Goal: Information Seeking & Learning: Check status

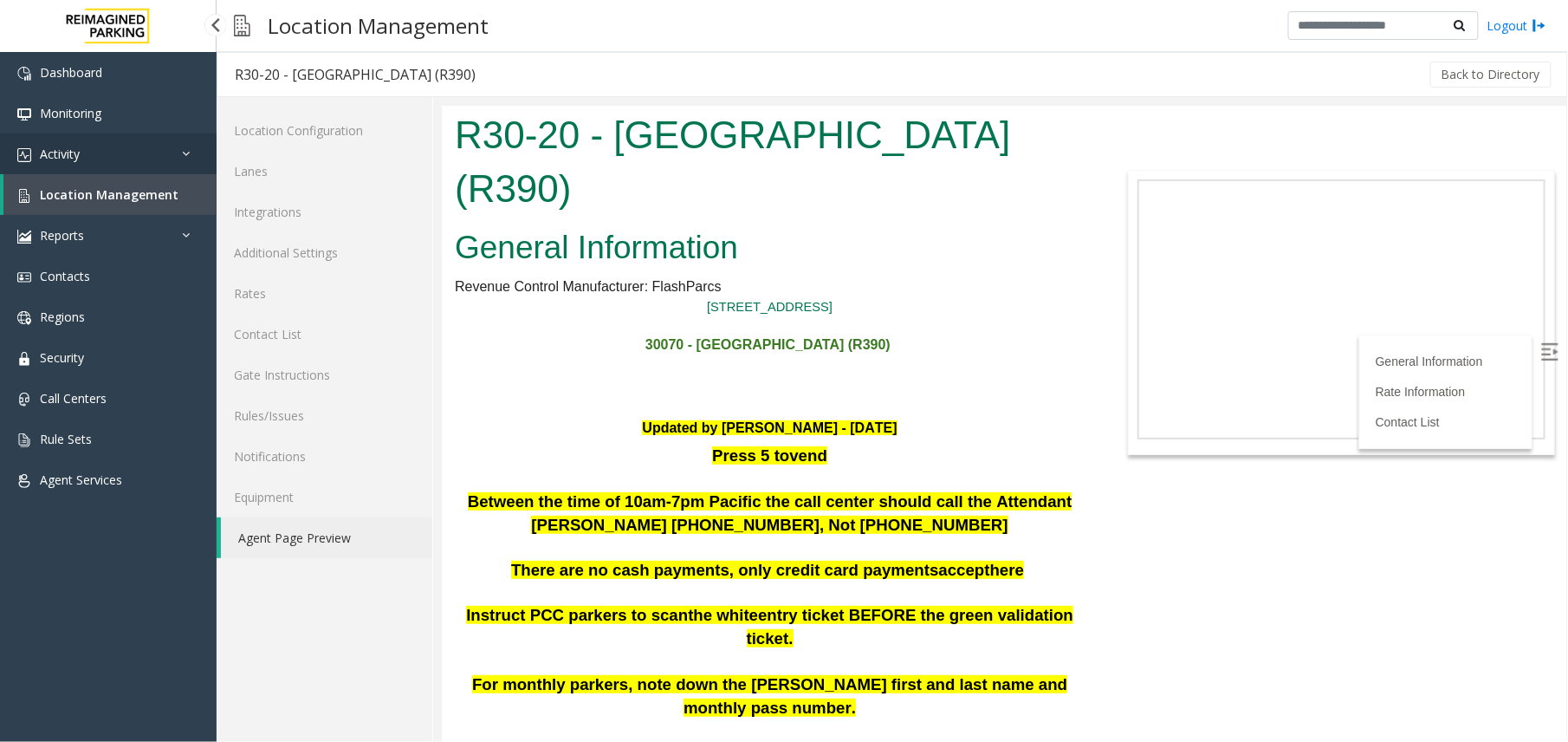
click at [125, 164] on link "Activity" at bounding box center [108, 153] width 217 height 41
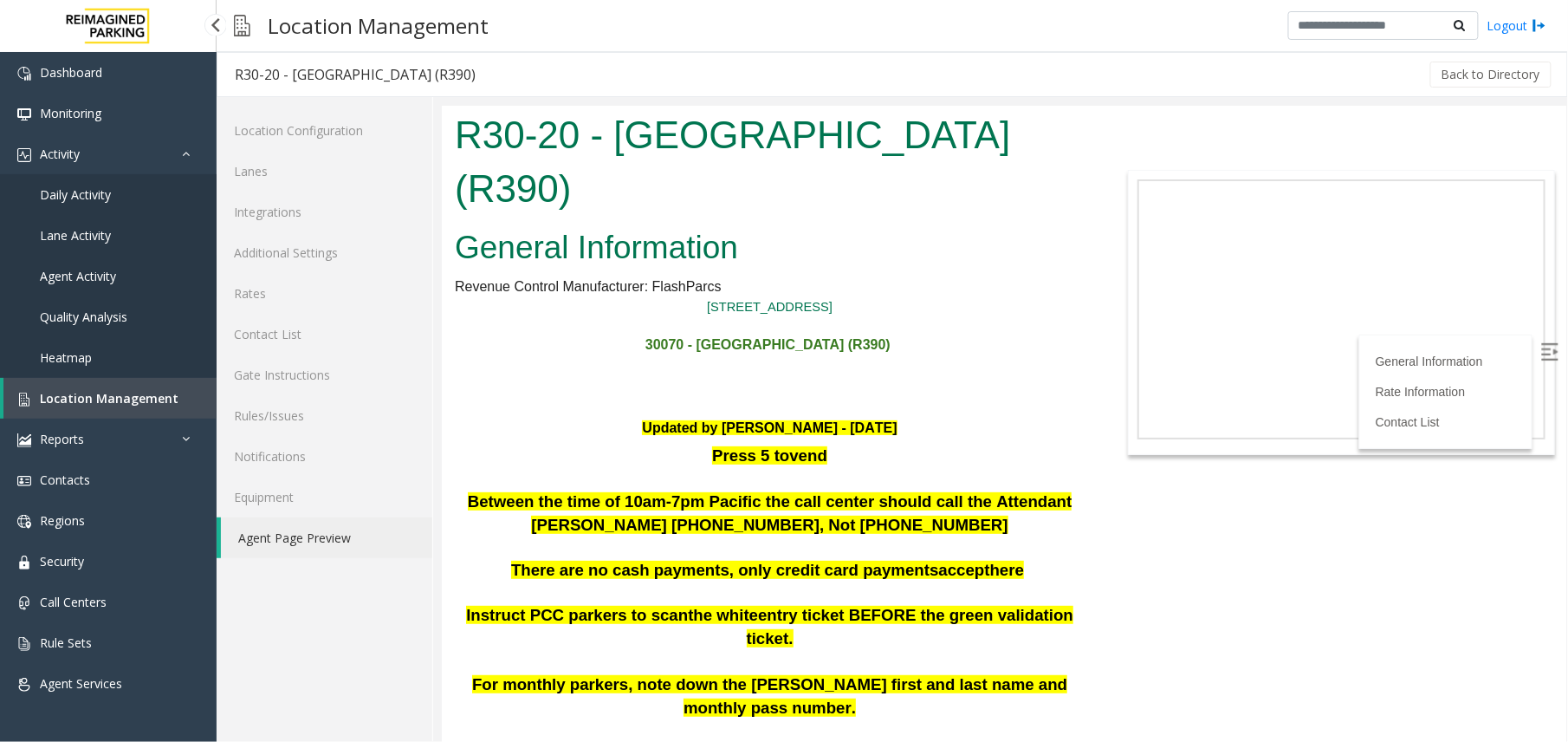
click at [97, 275] on span "Agent Activity" at bounding box center [78, 276] width 76 height 16
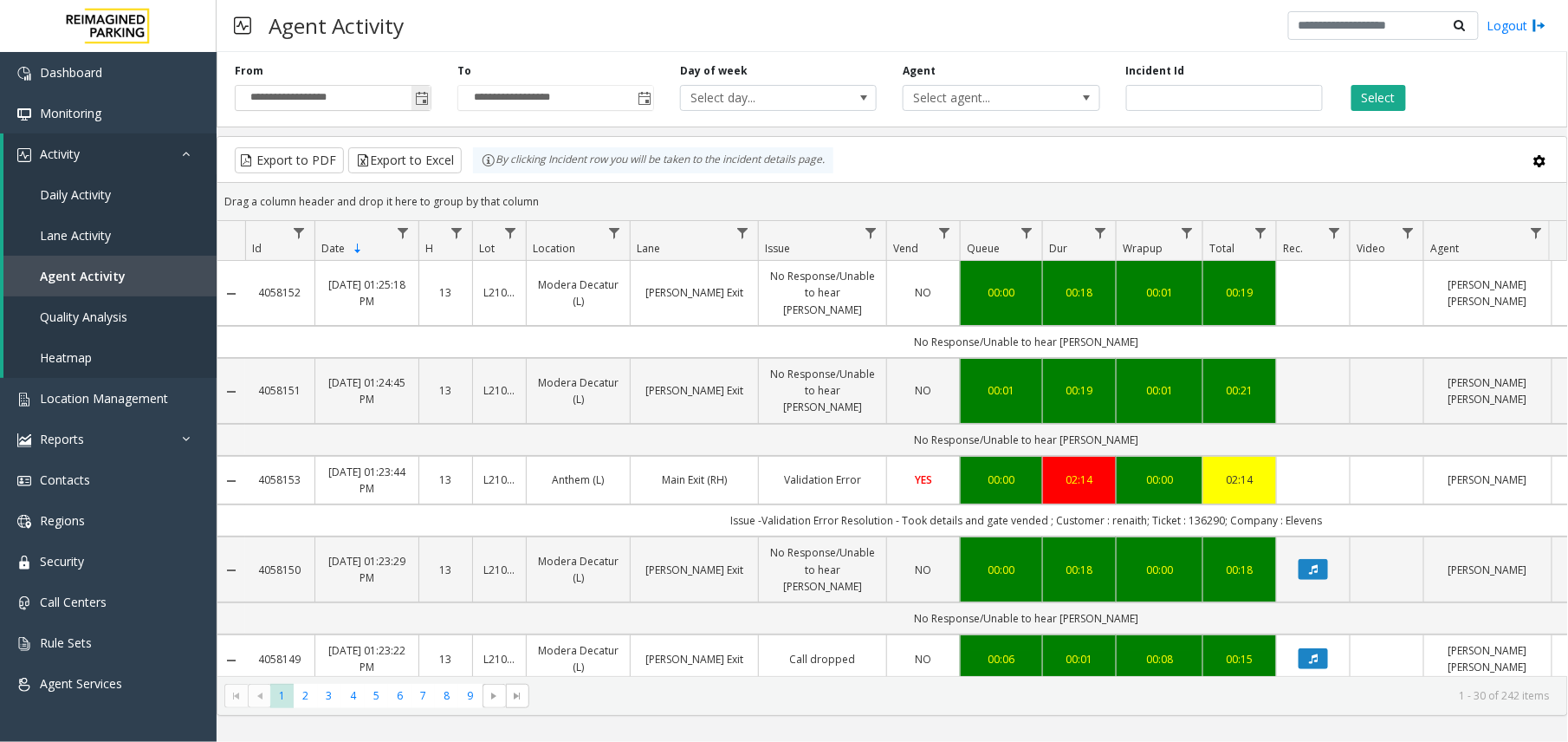
click at [427, 95] on span "Toggle popup" at bounding box center [421, 98] width 14 height 14
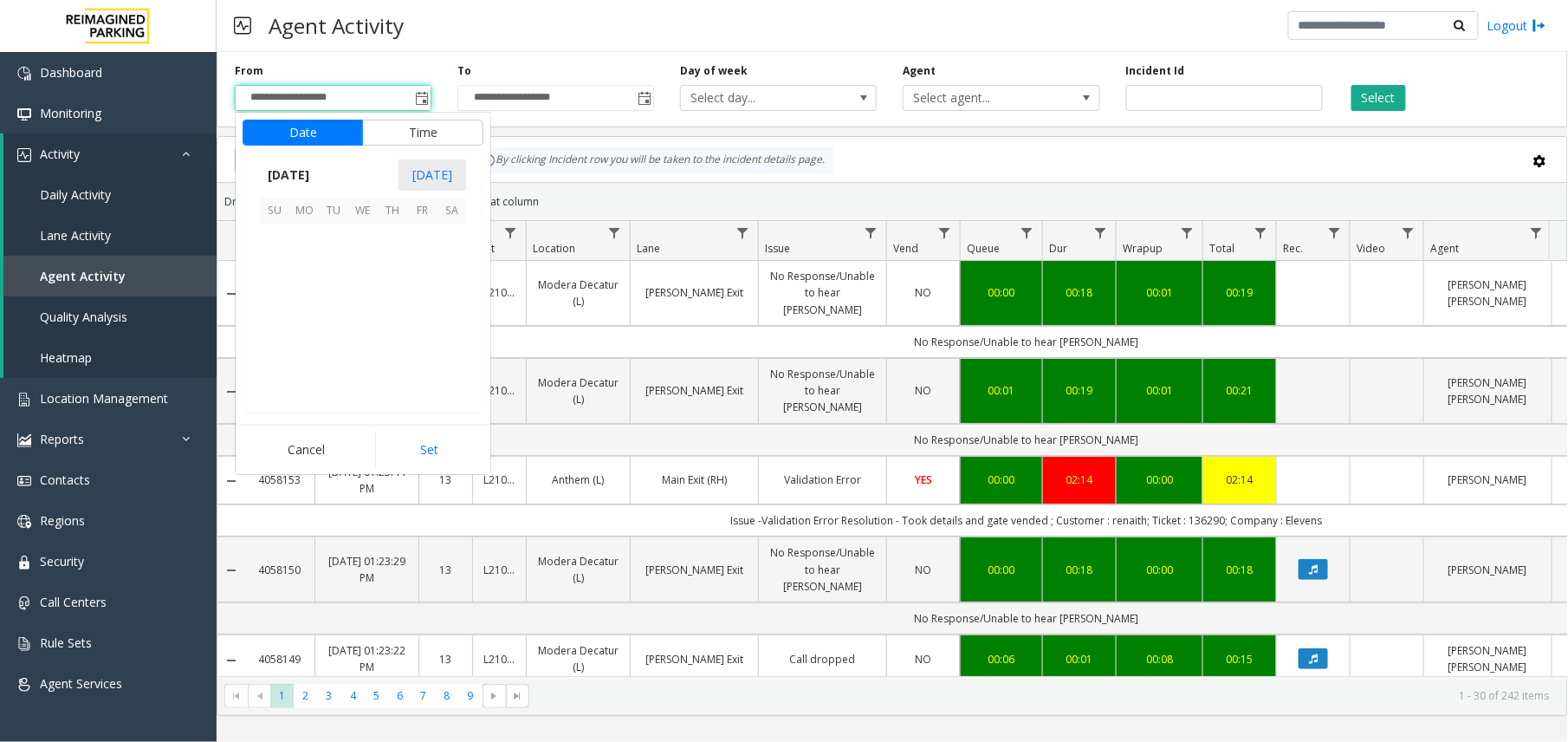
scroll to position [310868, 0]
click at [462, 300] on span "16" at bounding box center [451, 297] width 29 height 29
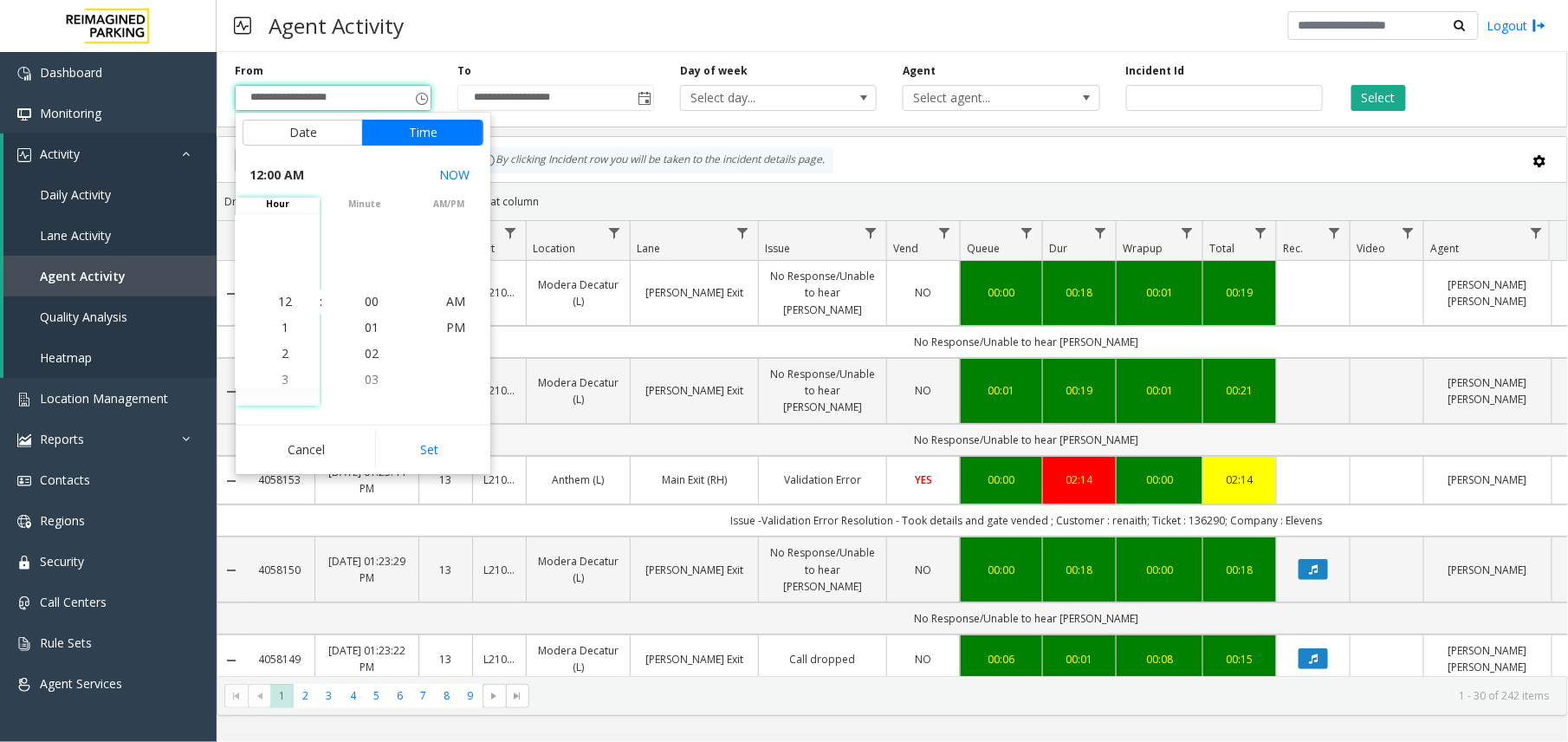
drag, startPoint x: 456, startPoint y: 451, endPoint x: 463, endPoint y: 423, distance: 28.9
click at [454, 452] on button "Set" at bounding box center [429, 450] width 109 height 38
type input "**********"
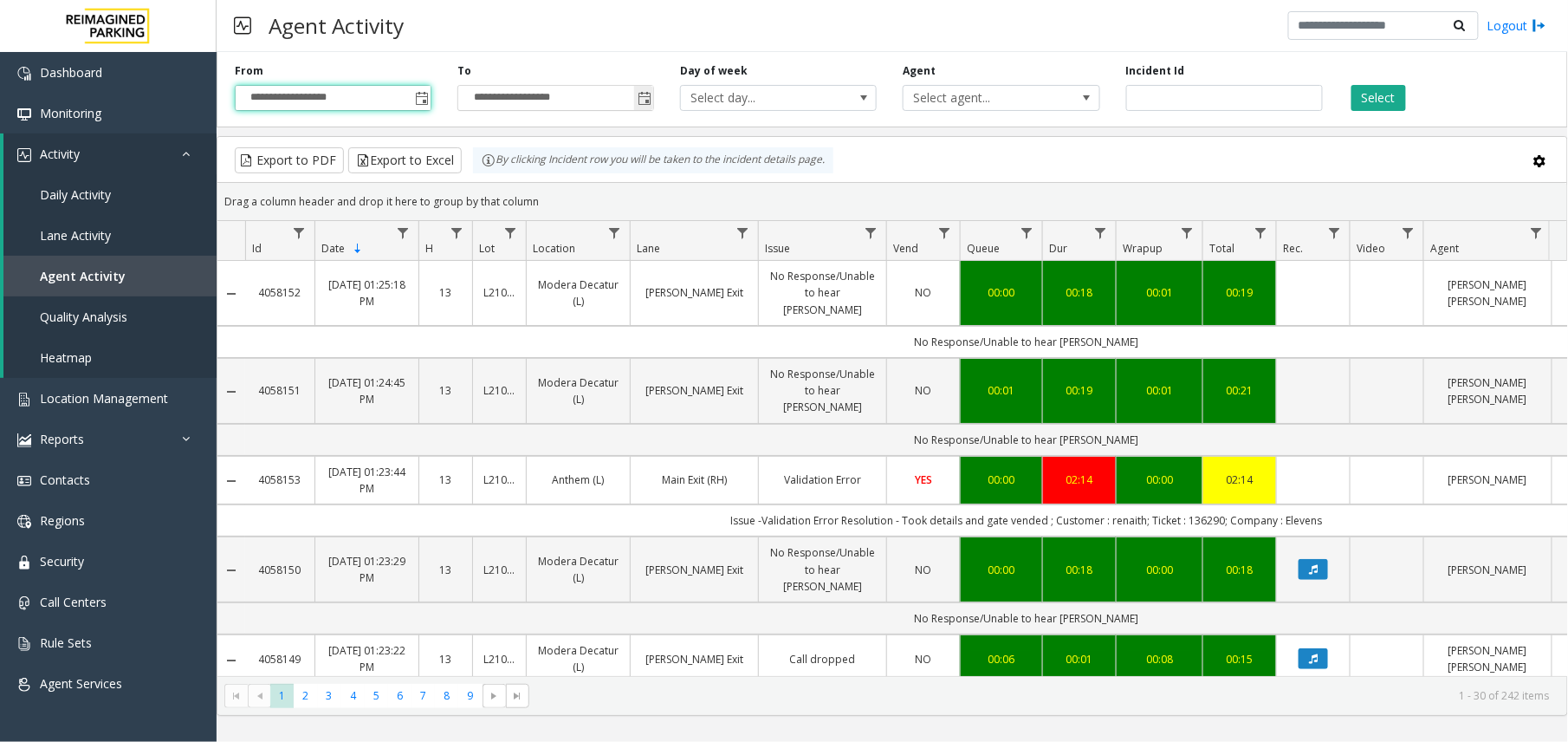
click at [638, 95] on span "Toggle popup" at bounding box center [644, 98] width 14 height 14
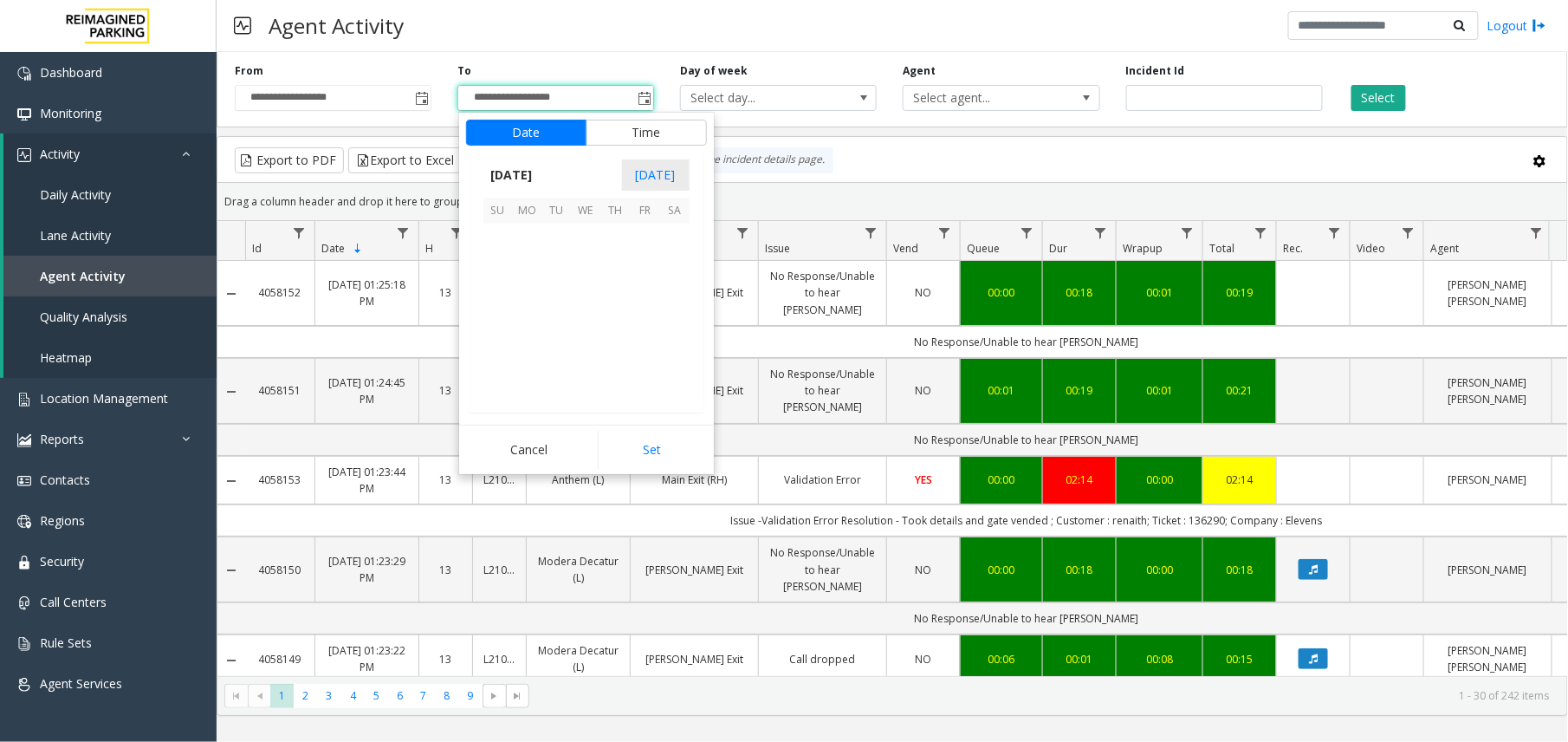
scroll to position [26, 0]
click at [673, 292] on span "16" at bounding box center [675, 297] width 29 height 29
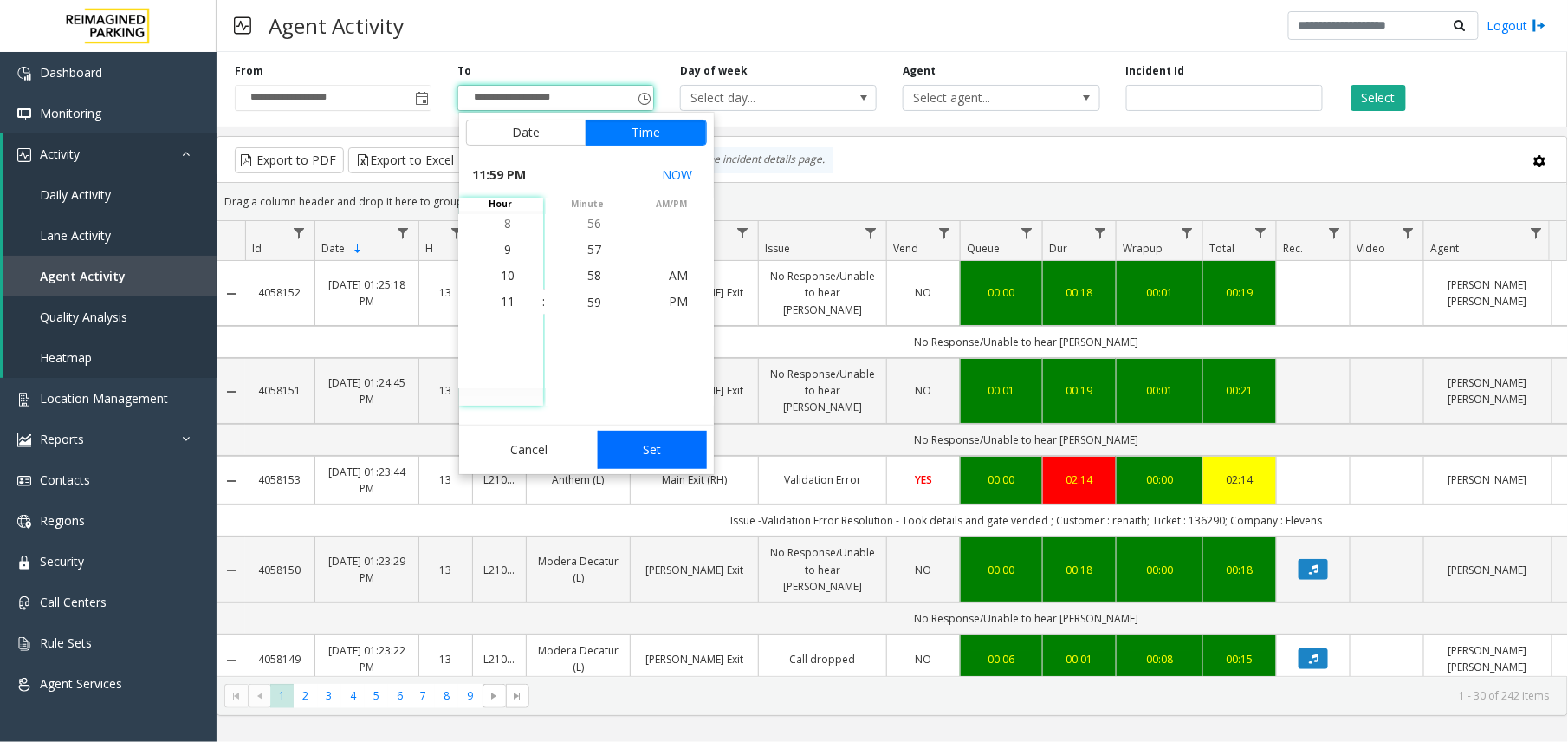
click at [660, 448] on button "Set" at bounding box center [652, 450] width 109 height 38
type input "**********"
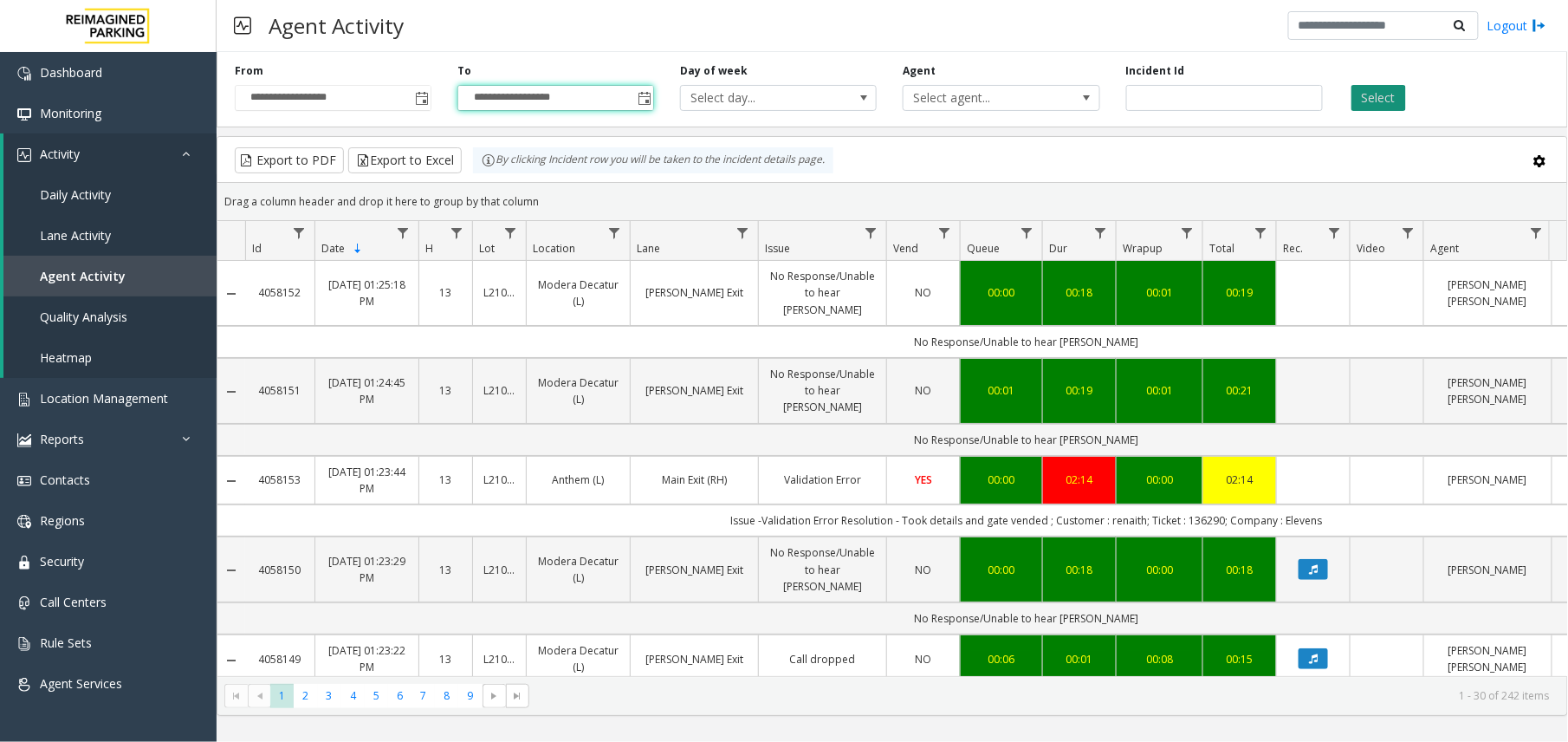
click at [1367, 104] on button "Select" at bounding box center [1379, 98] width 54 height 26
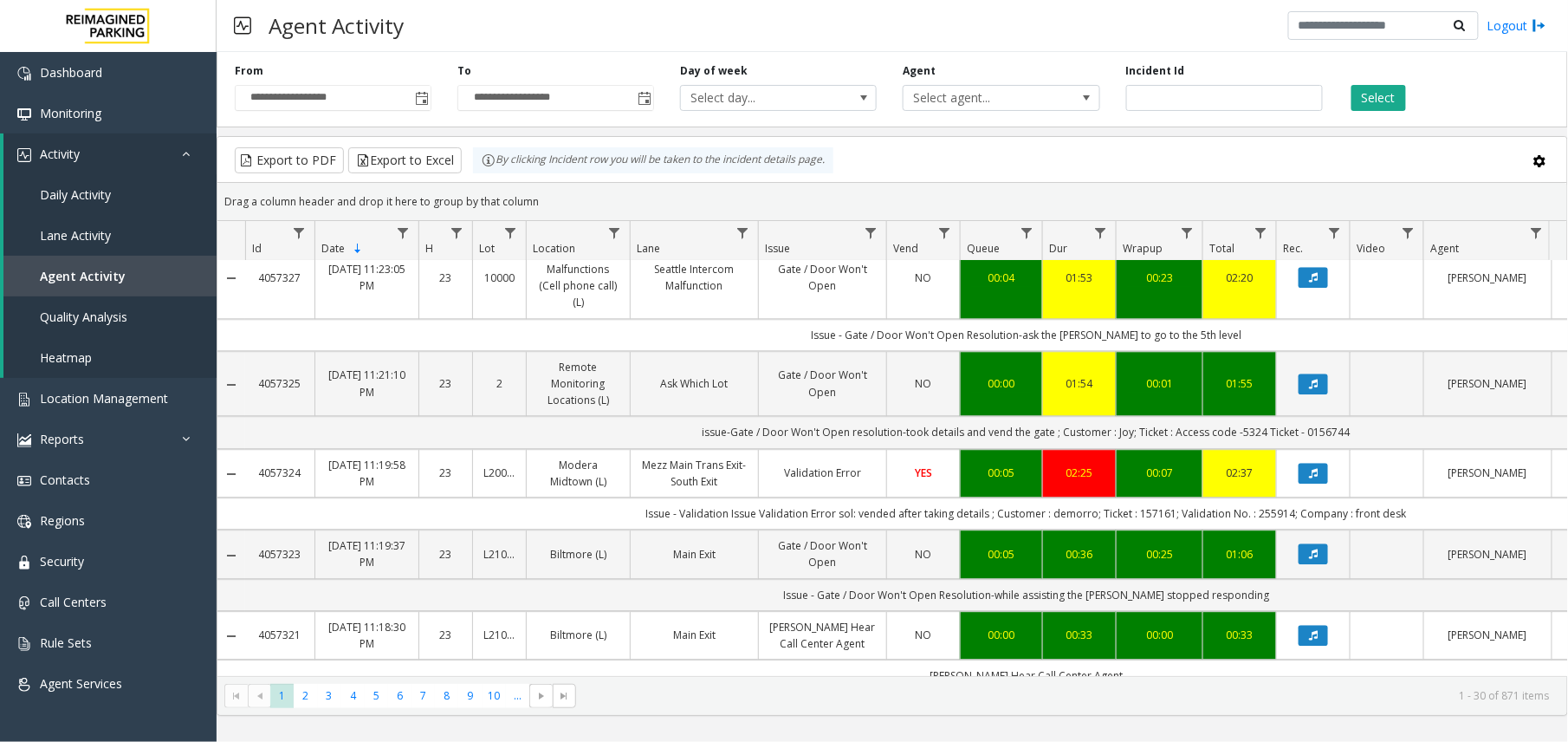
scroll to position [2186, 0]
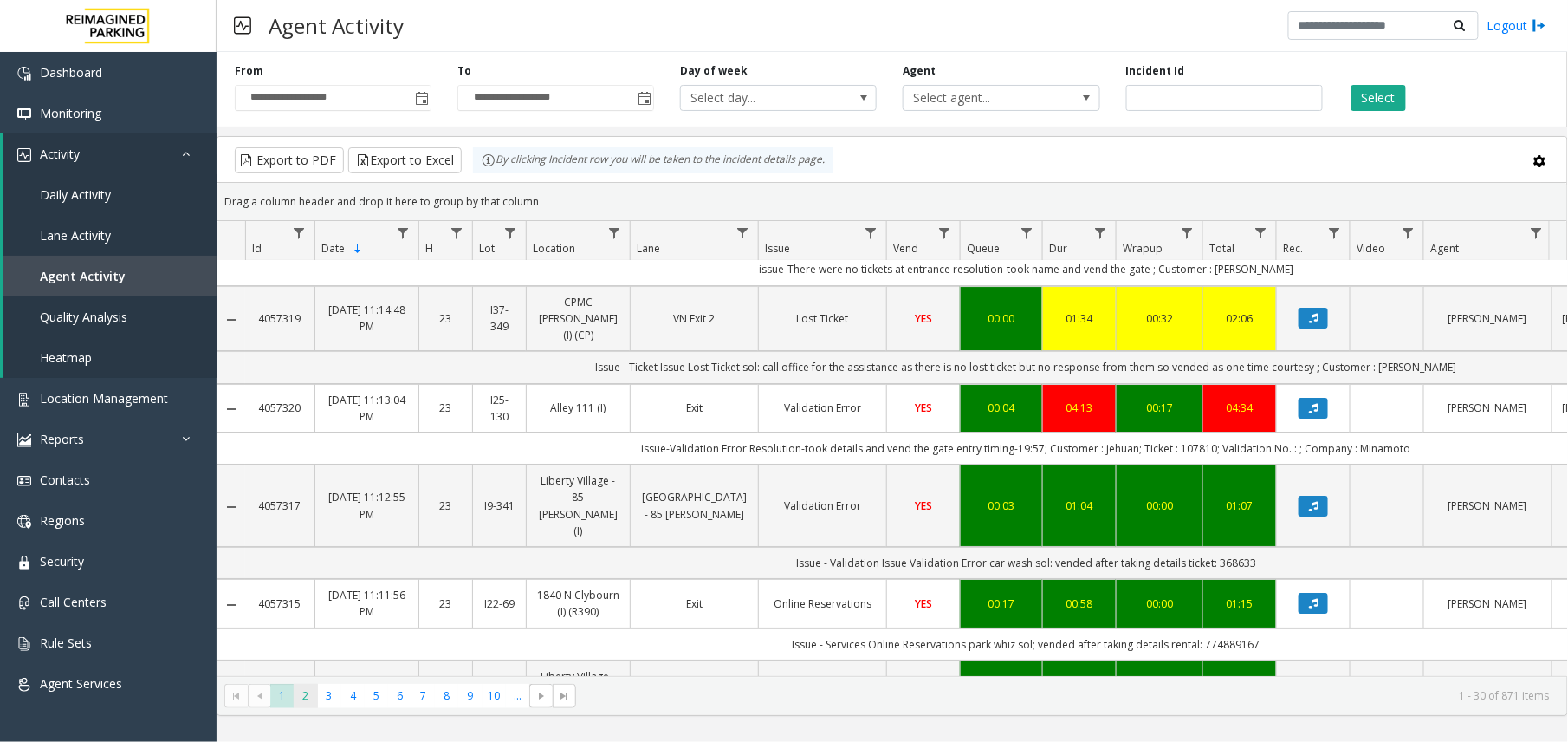
click at [302, 698] on span "2" at bounding box center [306, 696] width 24 height 24
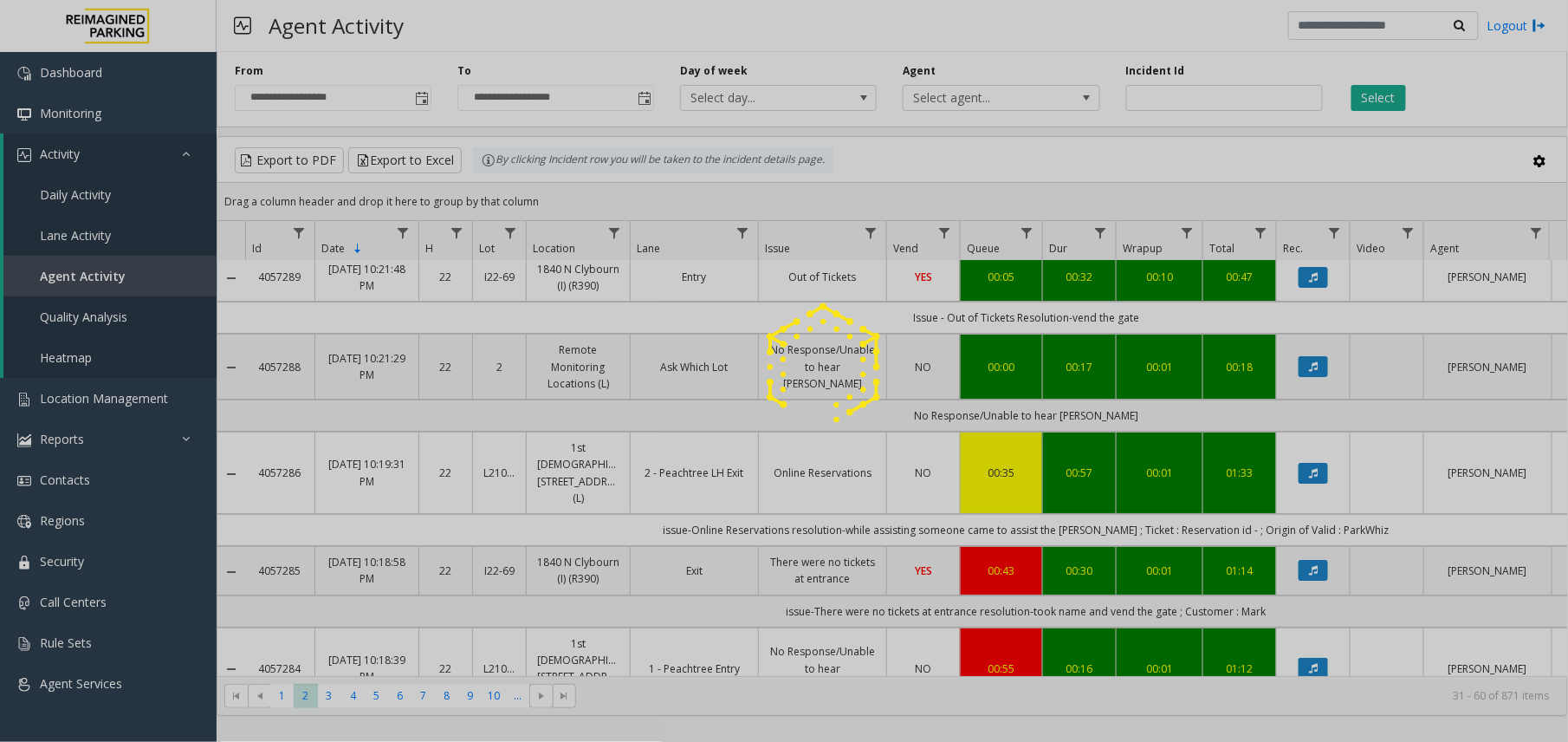
scroll to position [2303, 0]
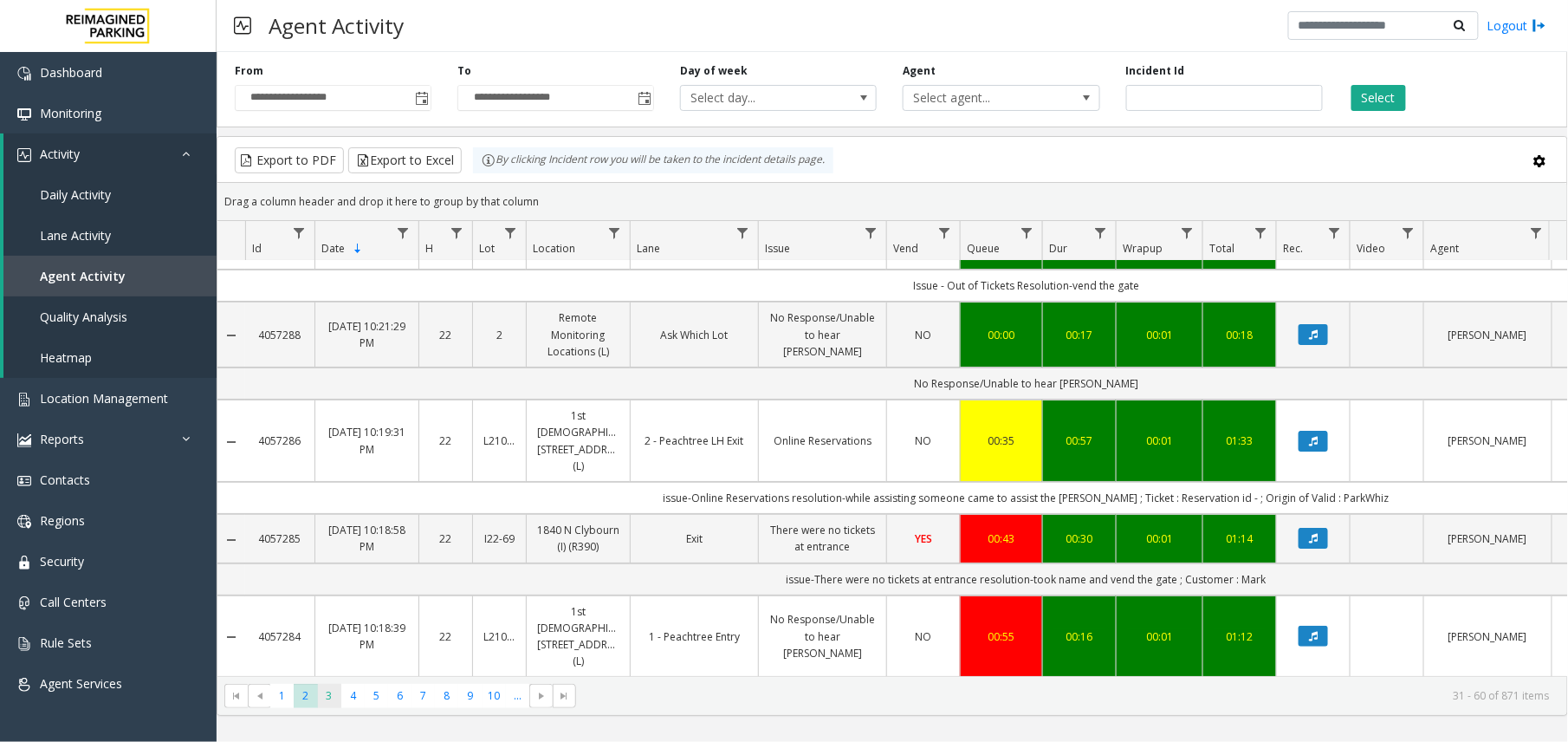
click at [322, 693] on span "3" at bounding box center [330, 696] width 24 height 24
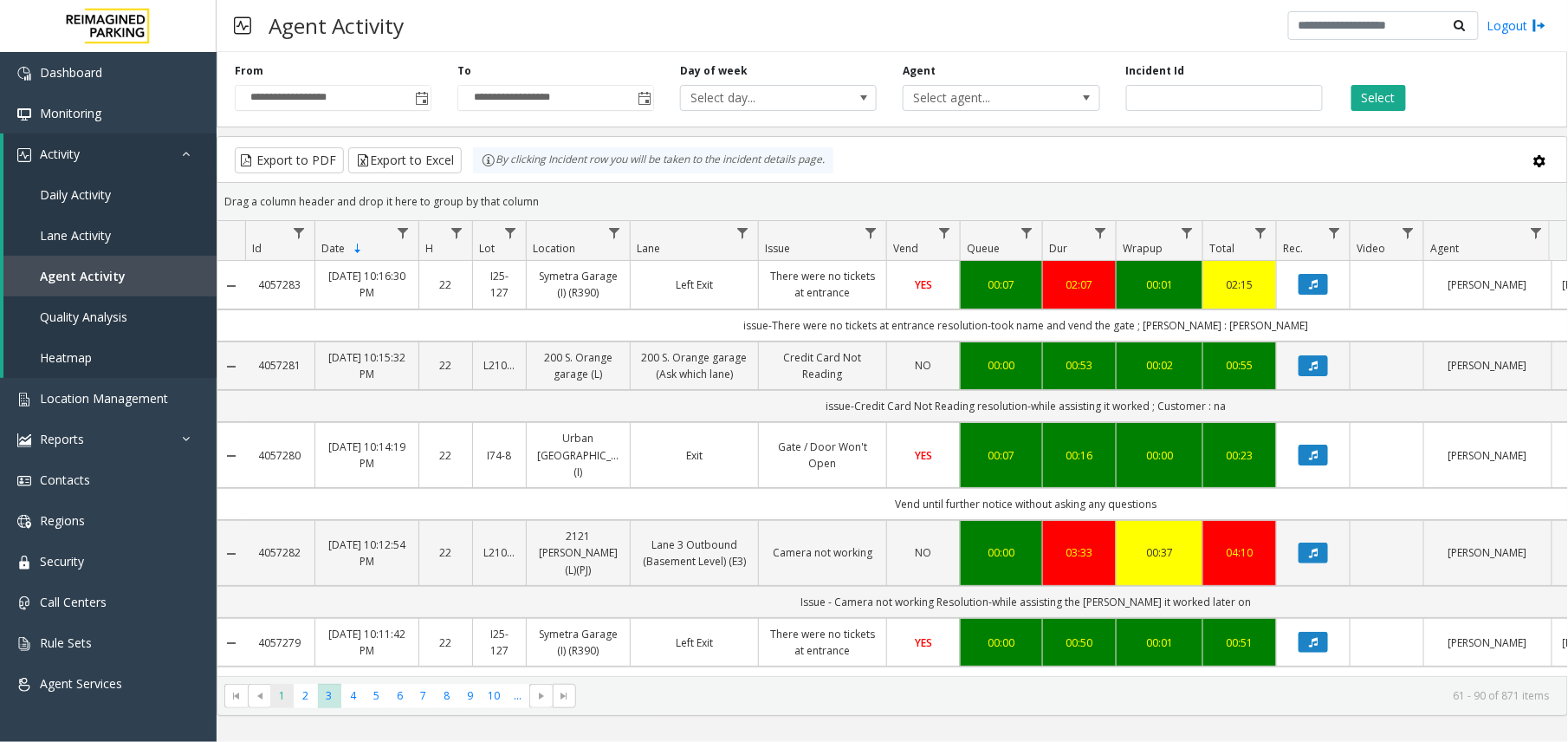
click at [290, 698] on span "1" at bounding box center [282, 696] width 24 height 24
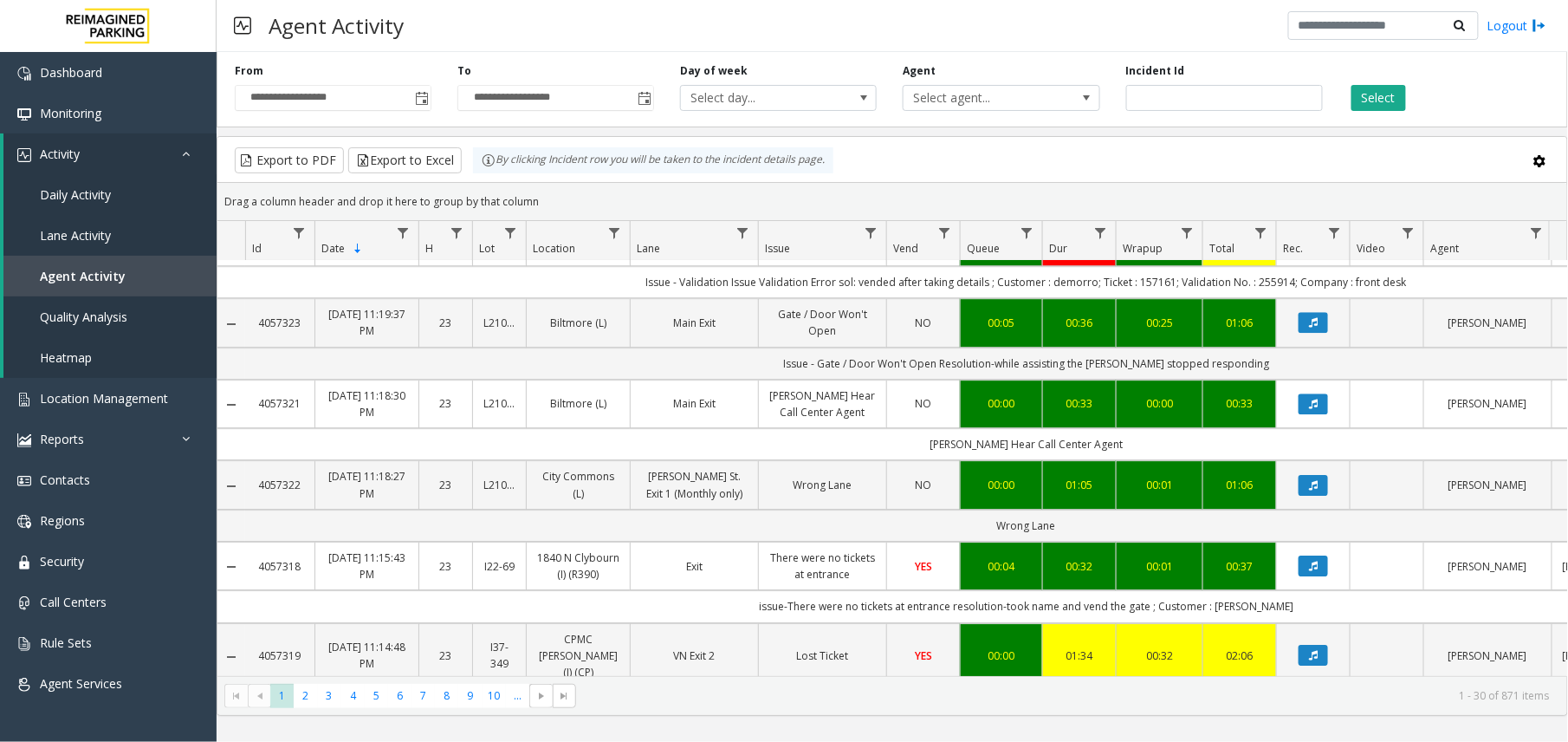
scroll to position [2186, 0]
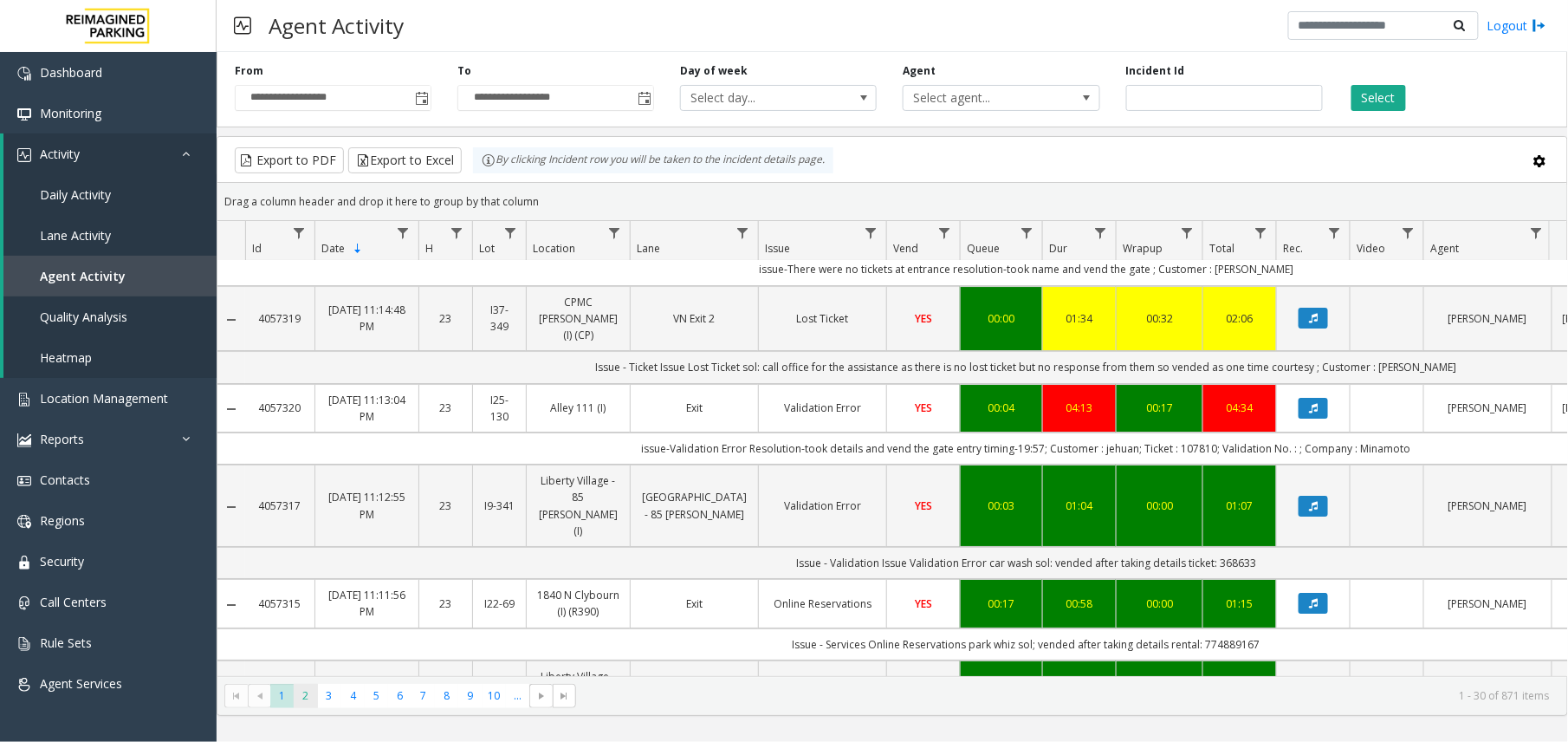
click at [300, 698] on span "2" at bounding box center [306, 696] width 24 height 24
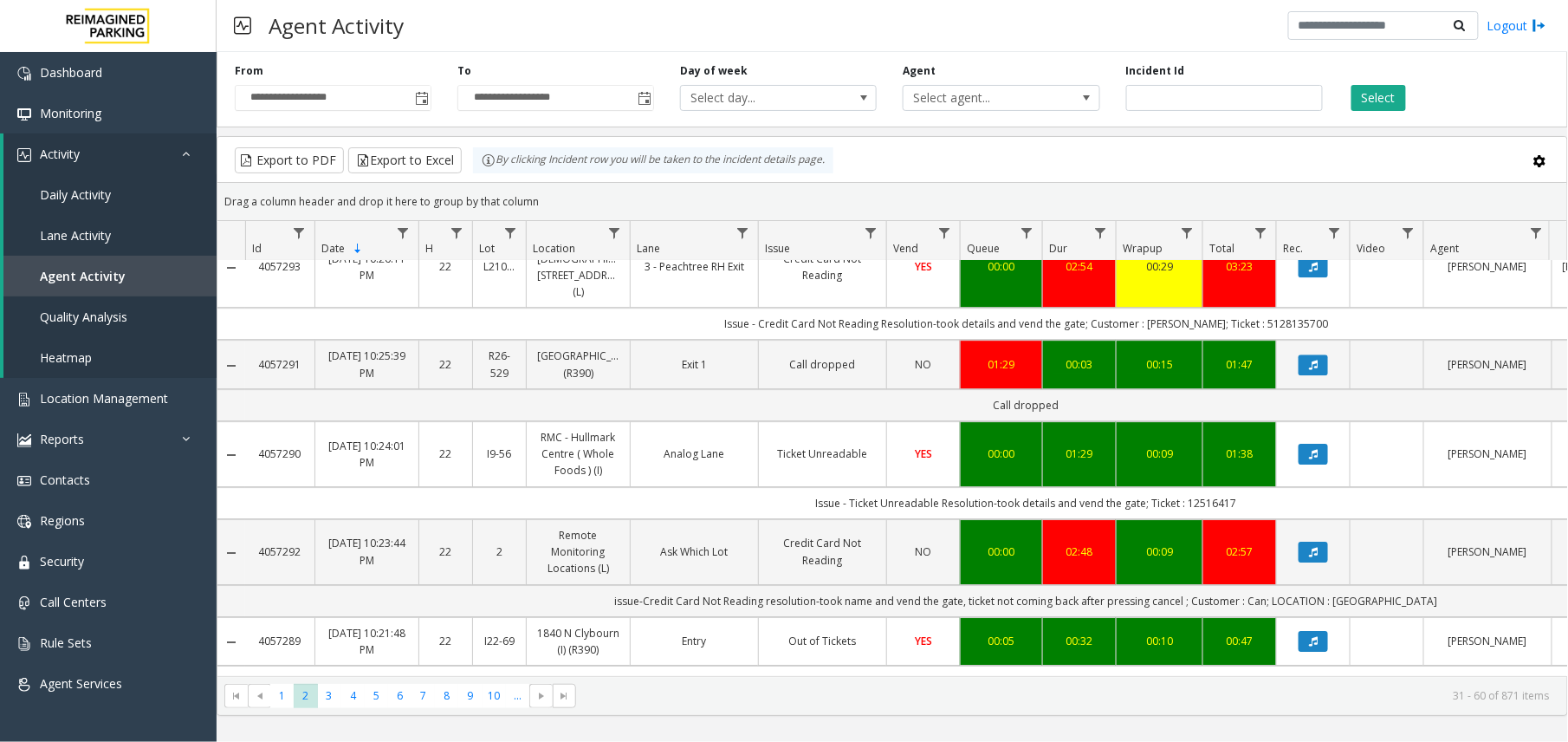
scroll to position [2303, 0]
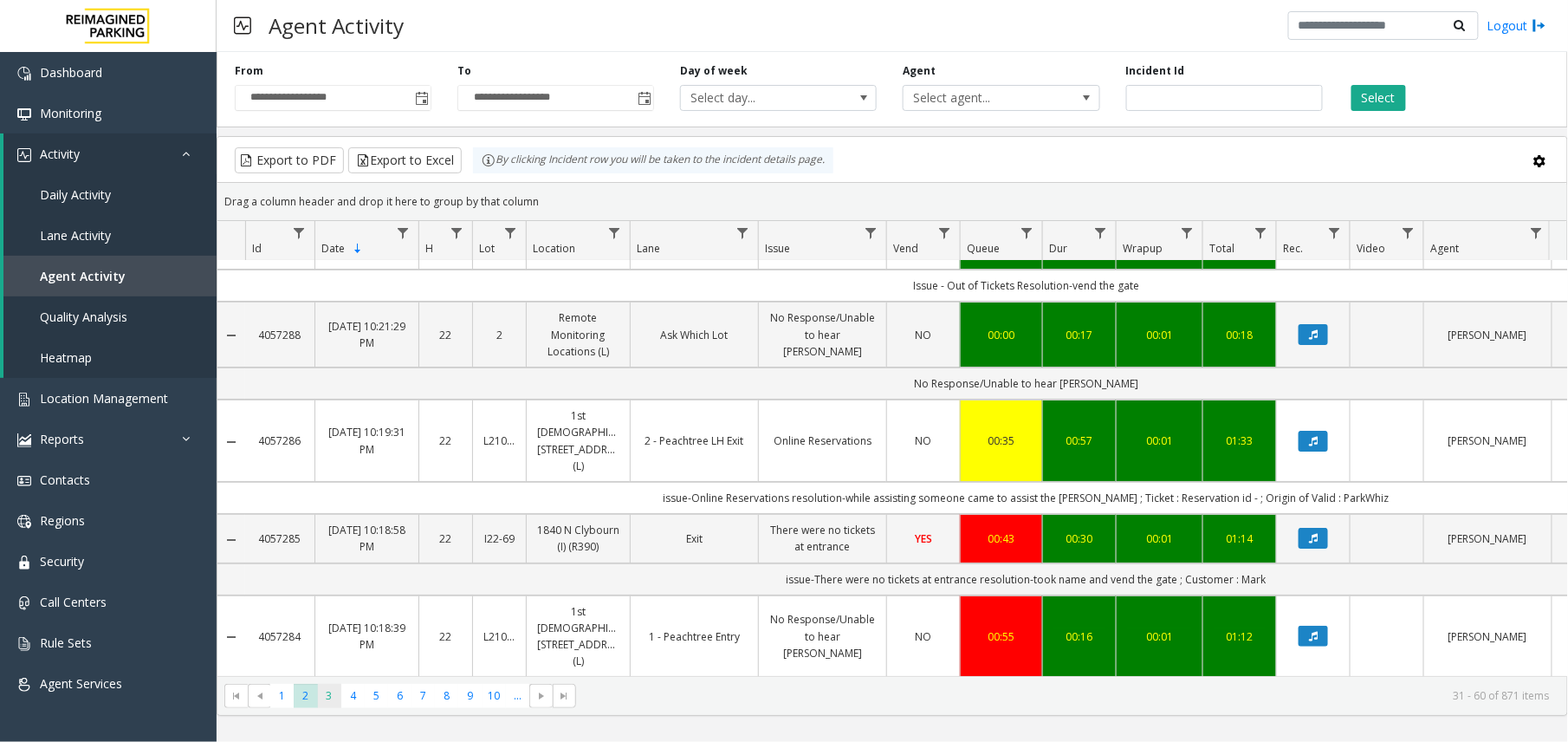
click at [336, 700] on span "3" at bounding box center [330, 696] width 24 height 24
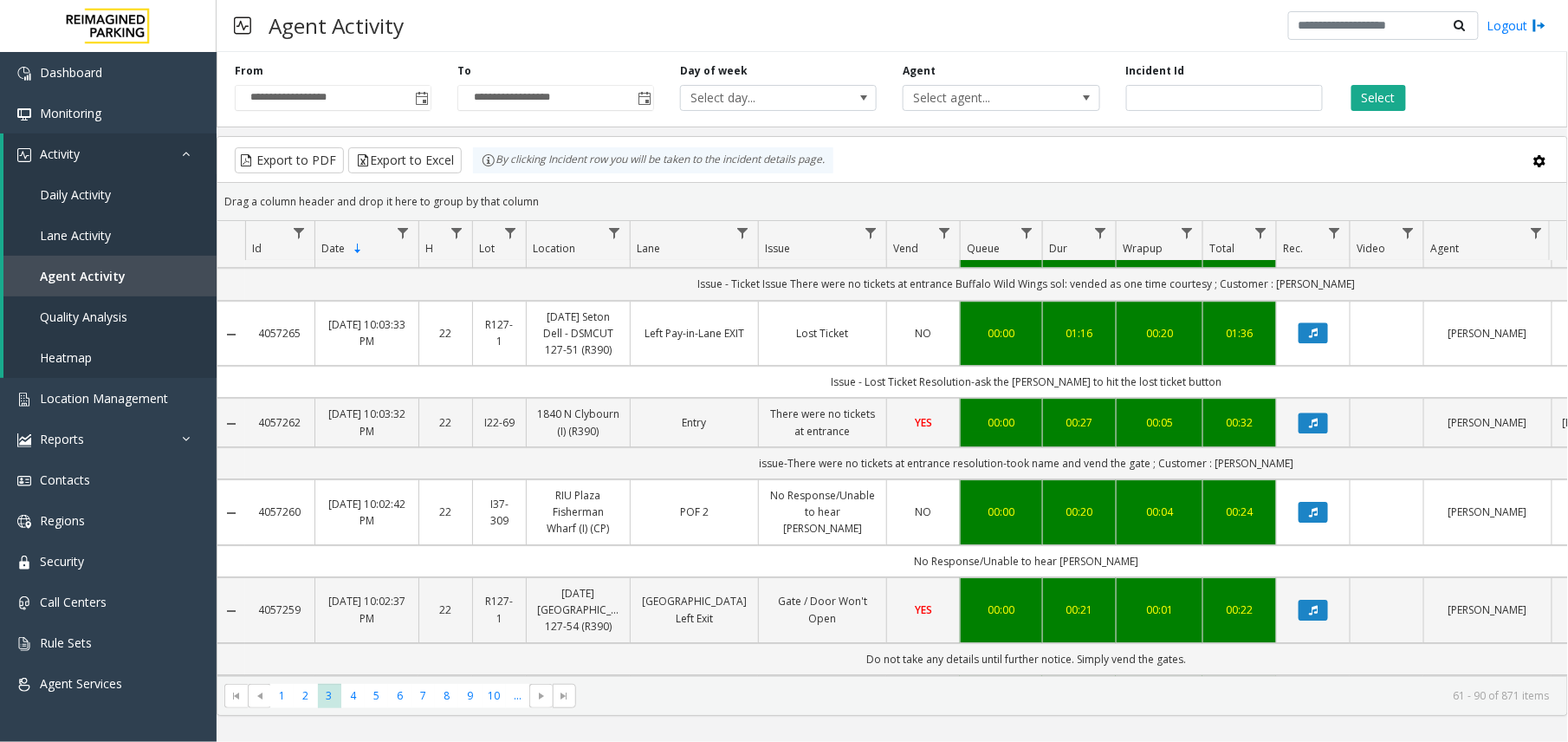
scroll to position [2320, 0]
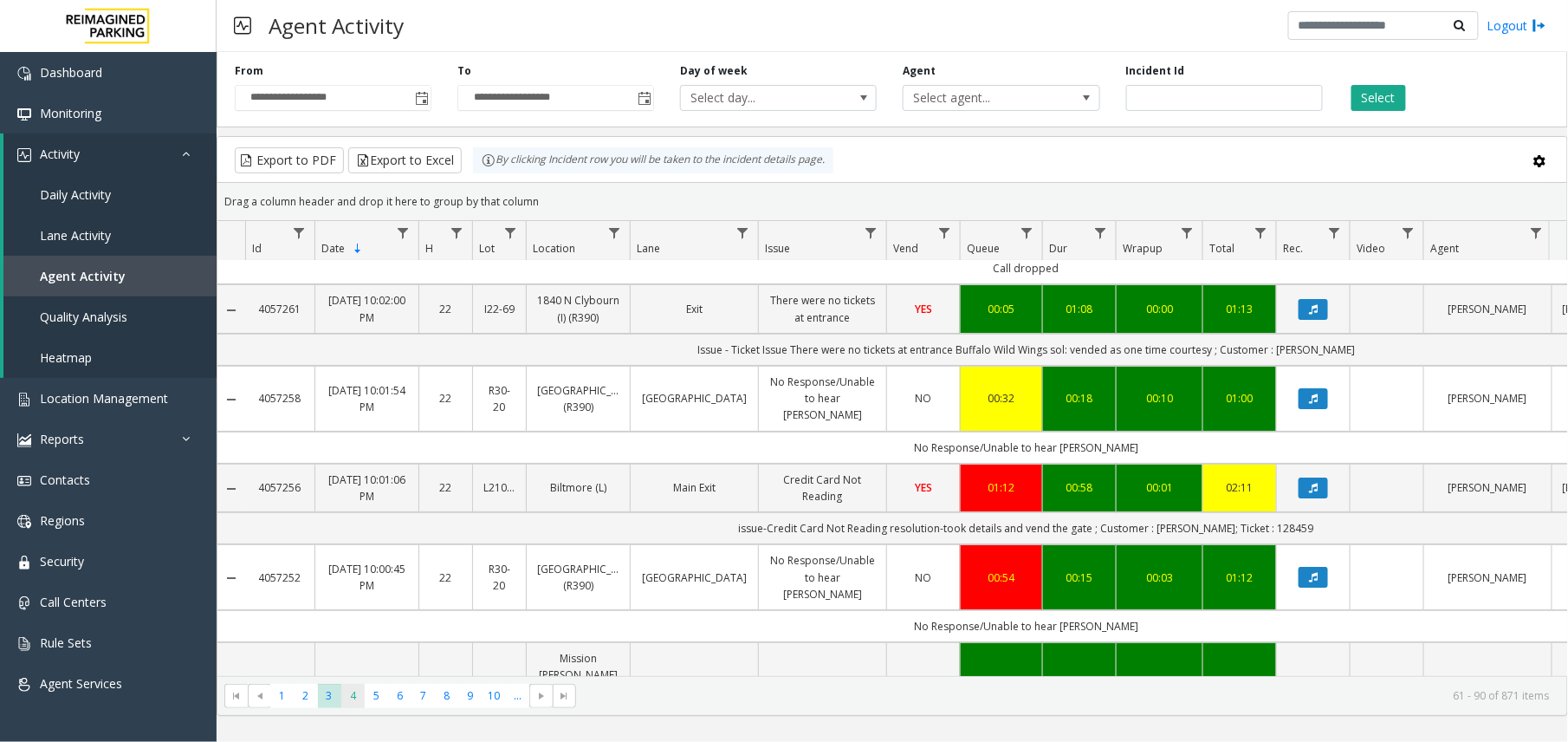
click at [353, 704] on span "4" at bounding box center [353, 696] width 24 height 24
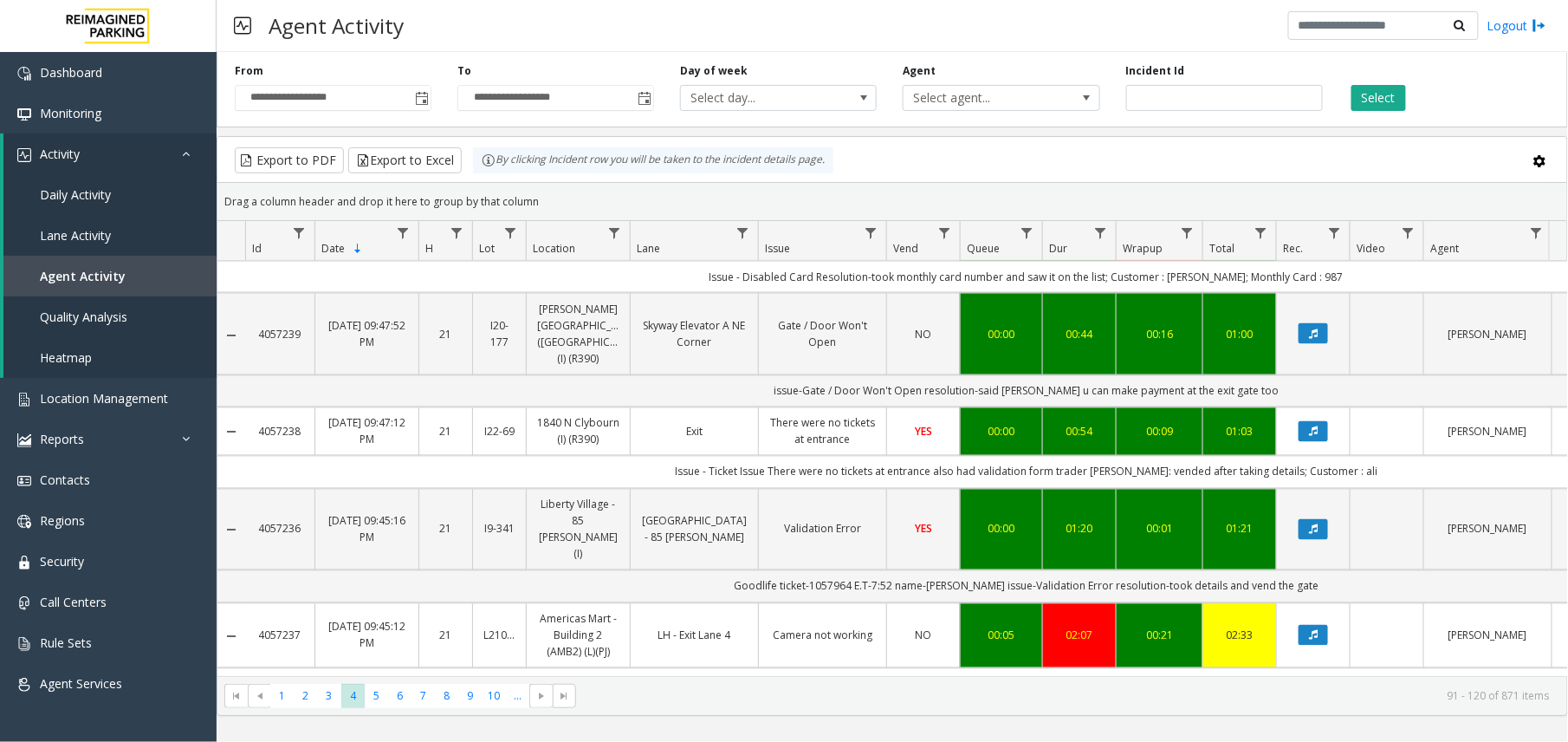
scroll to position [1048, 0]
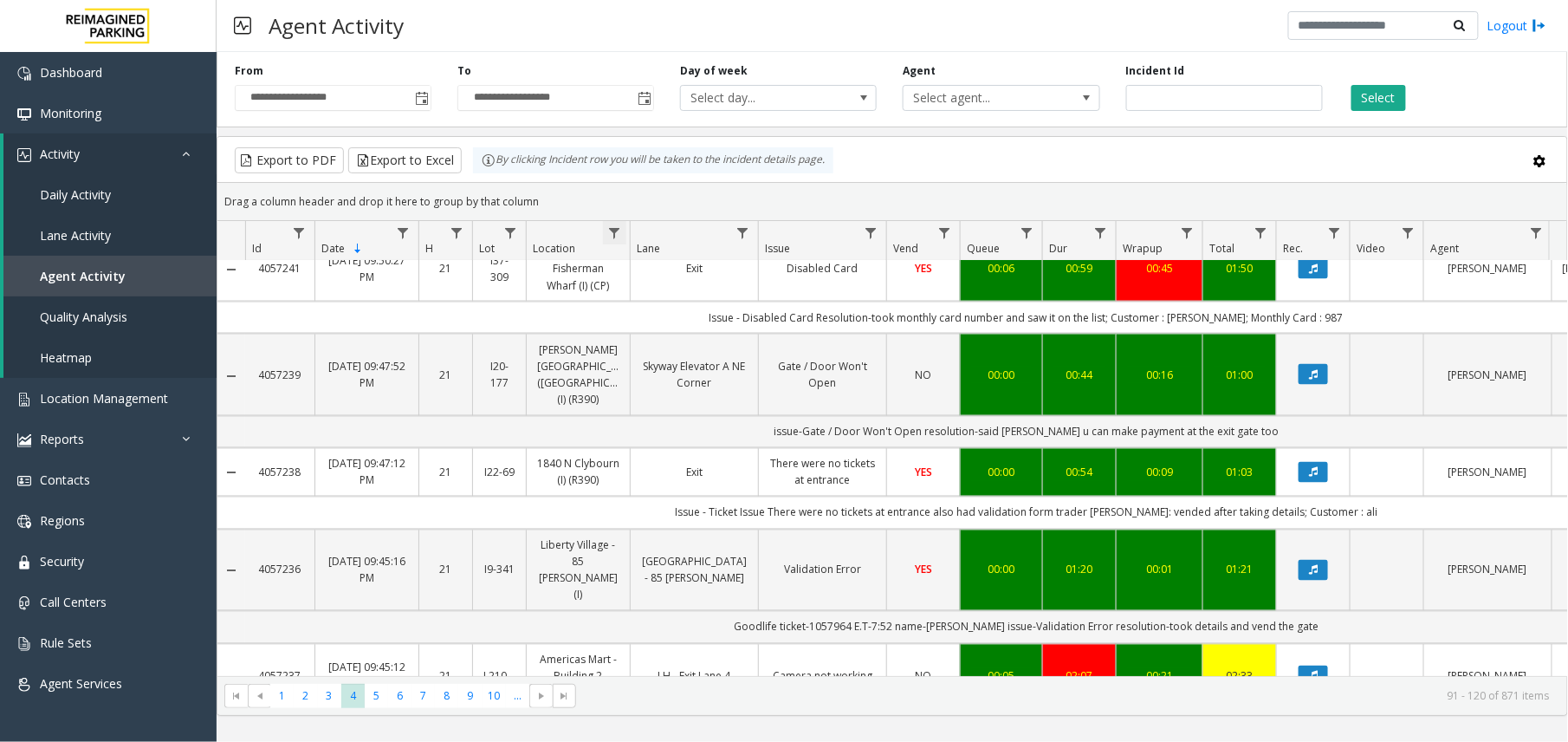
click at [607, 233] on span "Data table" at bounding box center [614, 232] width 14 height 14
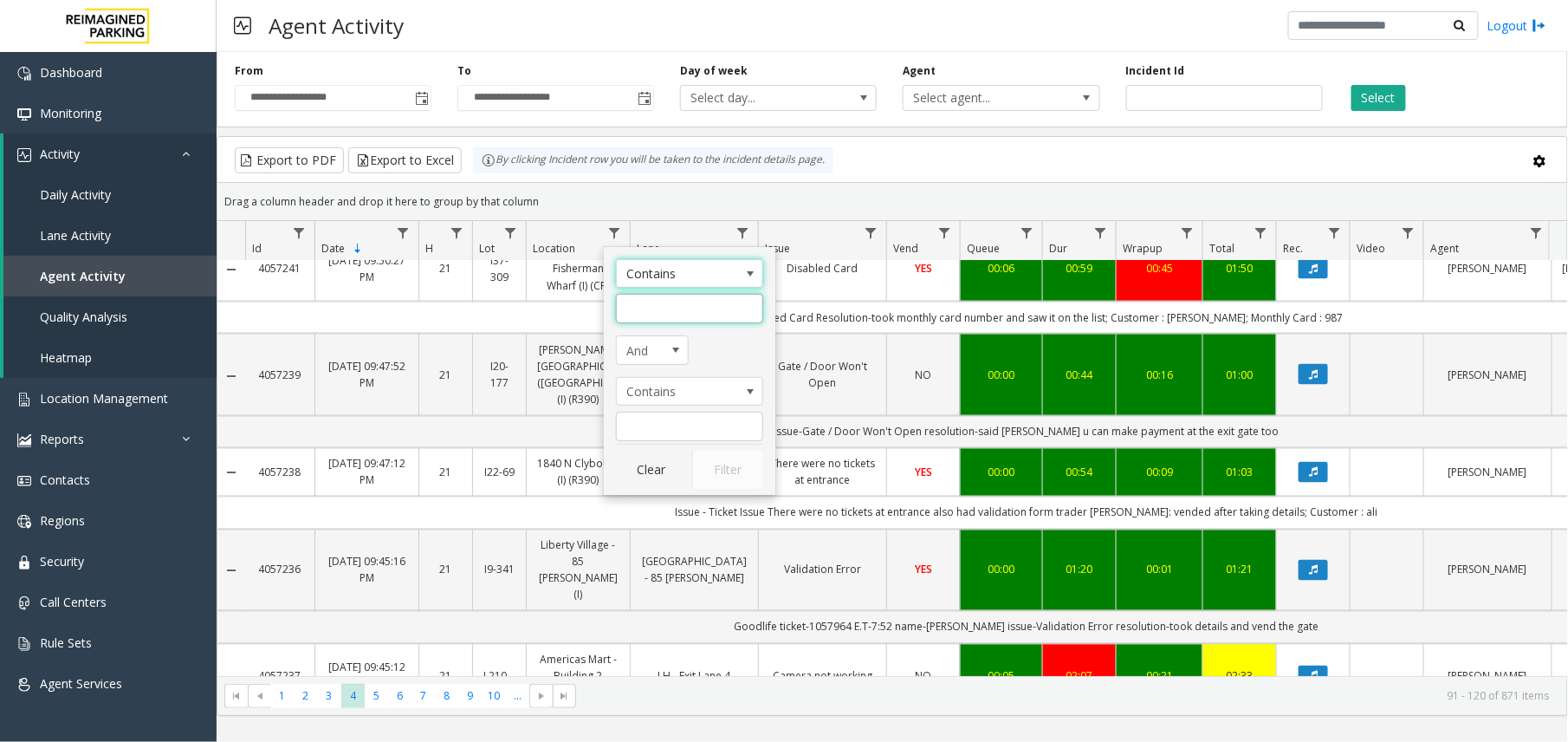
click at [638, 306] on input "Location Filter" at bounding box center [690, 309] width 147 height 29
type input "****"
click button "Filter" at bounding box center [728, 470] width 71 height 38
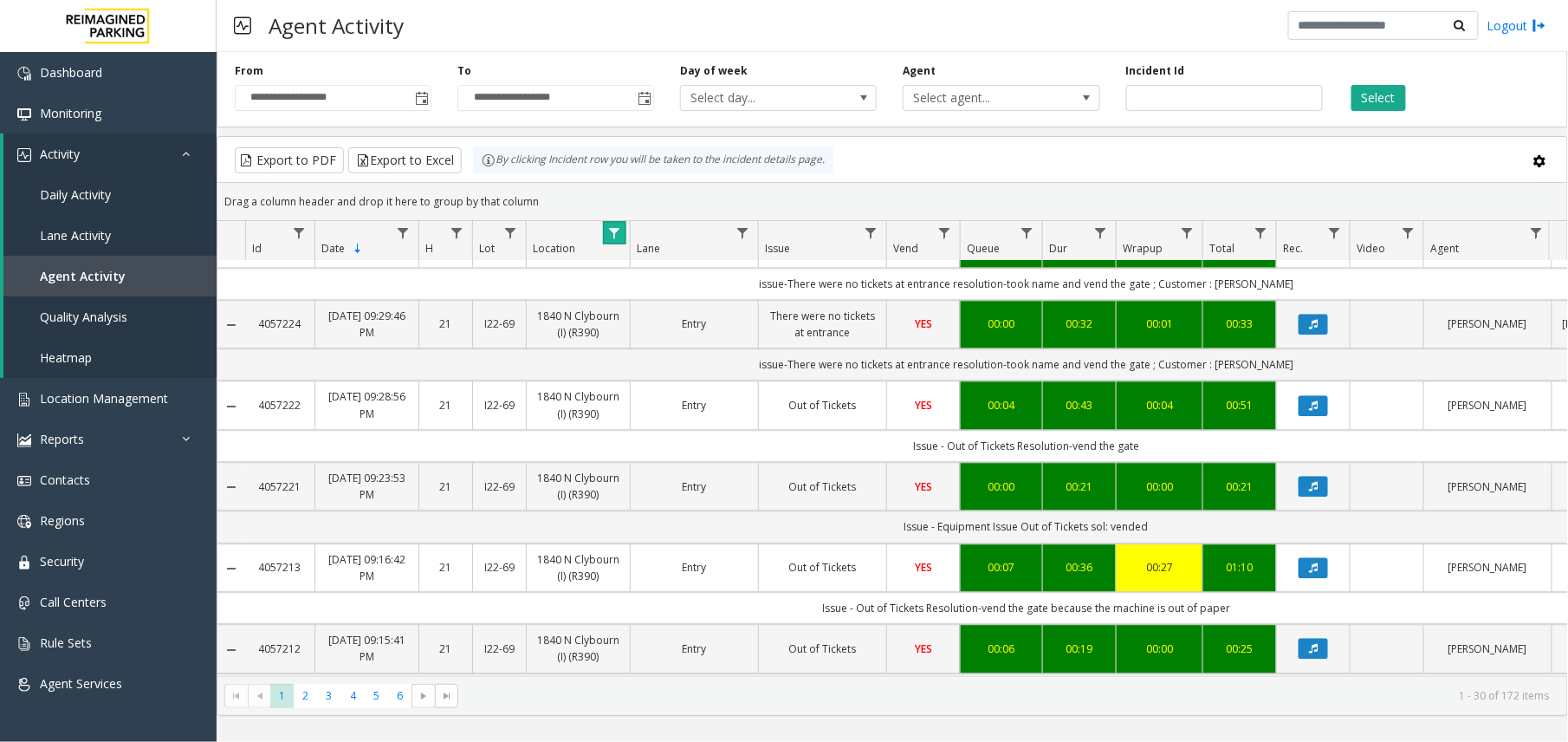
scroll to position [2071, 0]
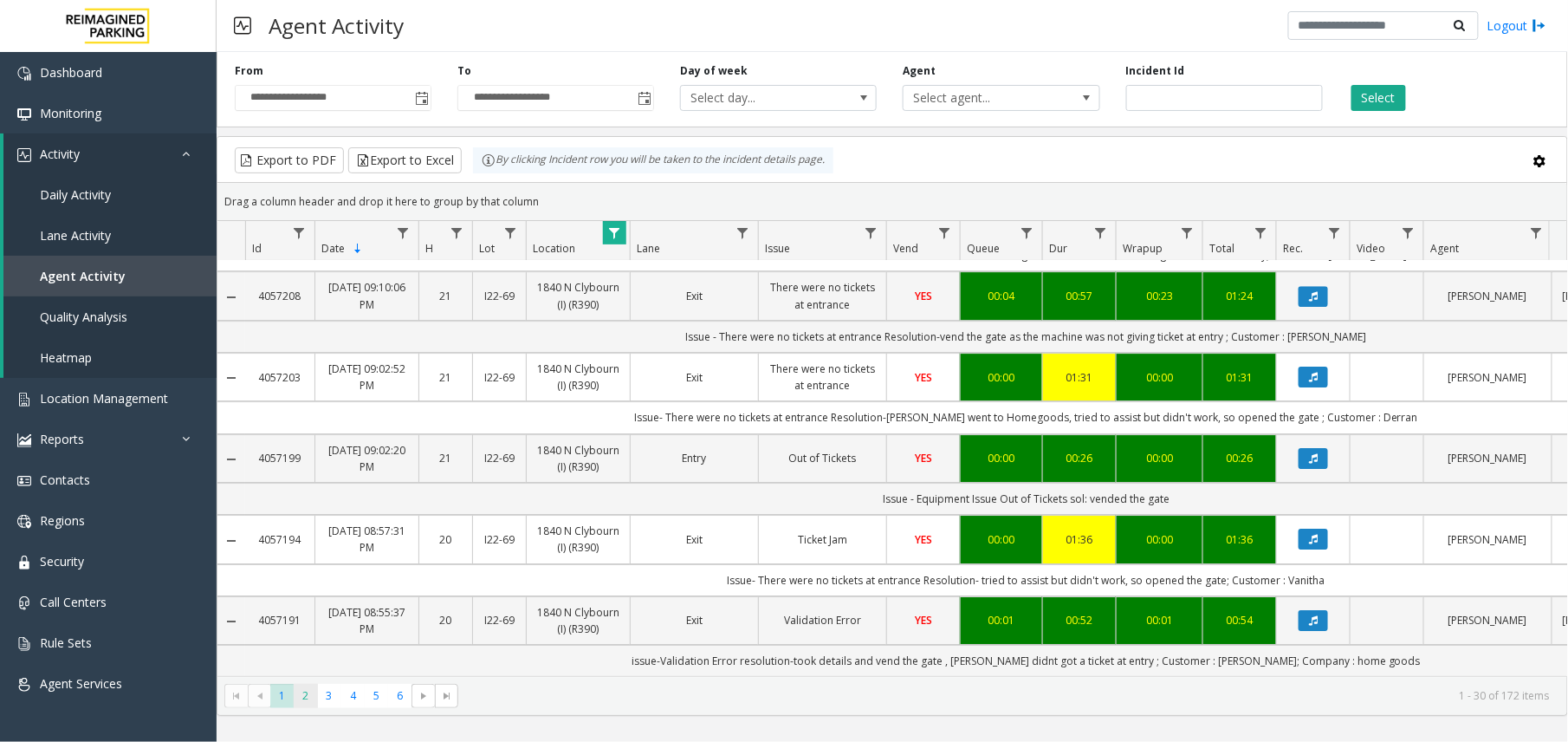
click at [305, 695] on span "2" at bounding box center [306, 696] width 24 height 24
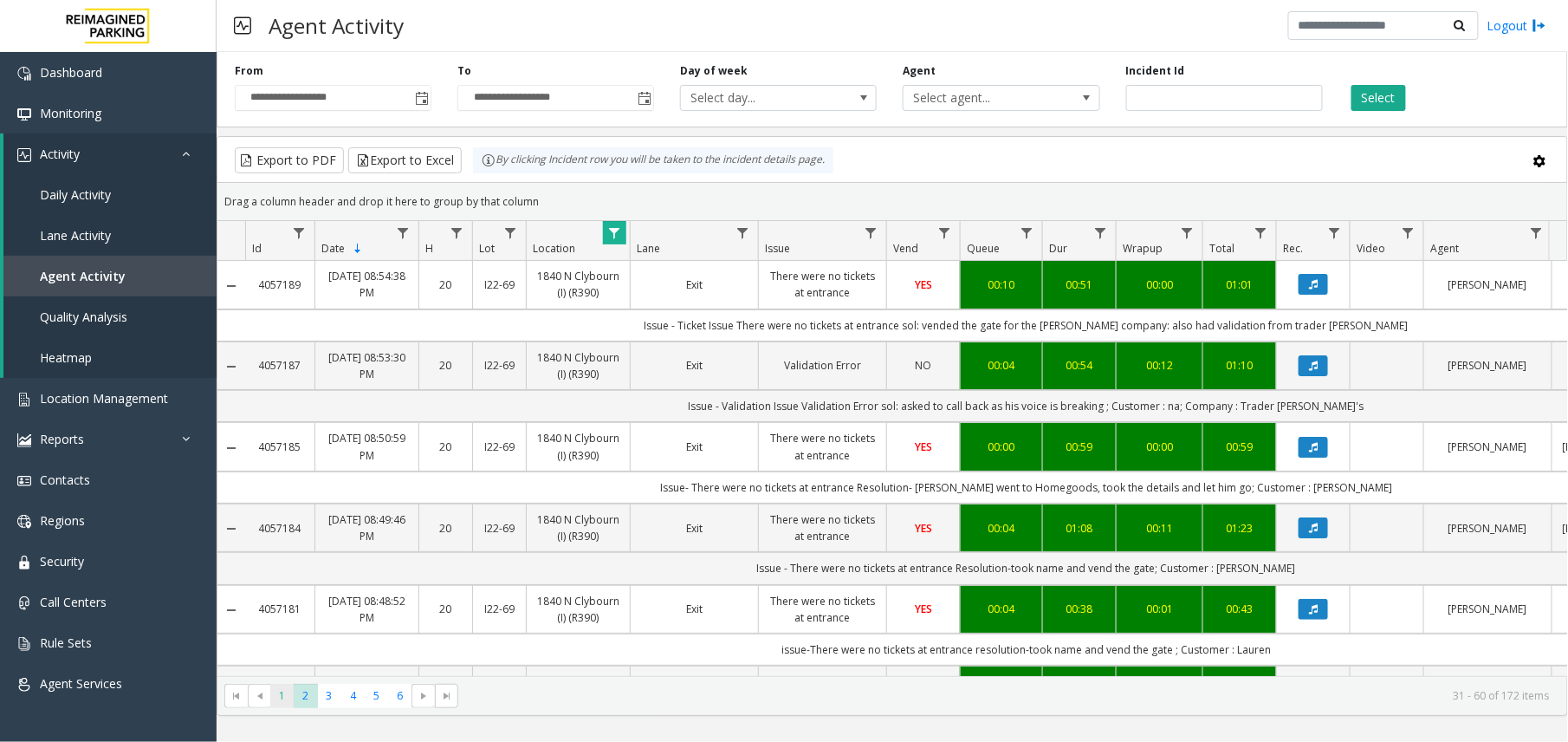
click at [281, 694] on span "1" at bounding box center [282, 696] width 24 height 24
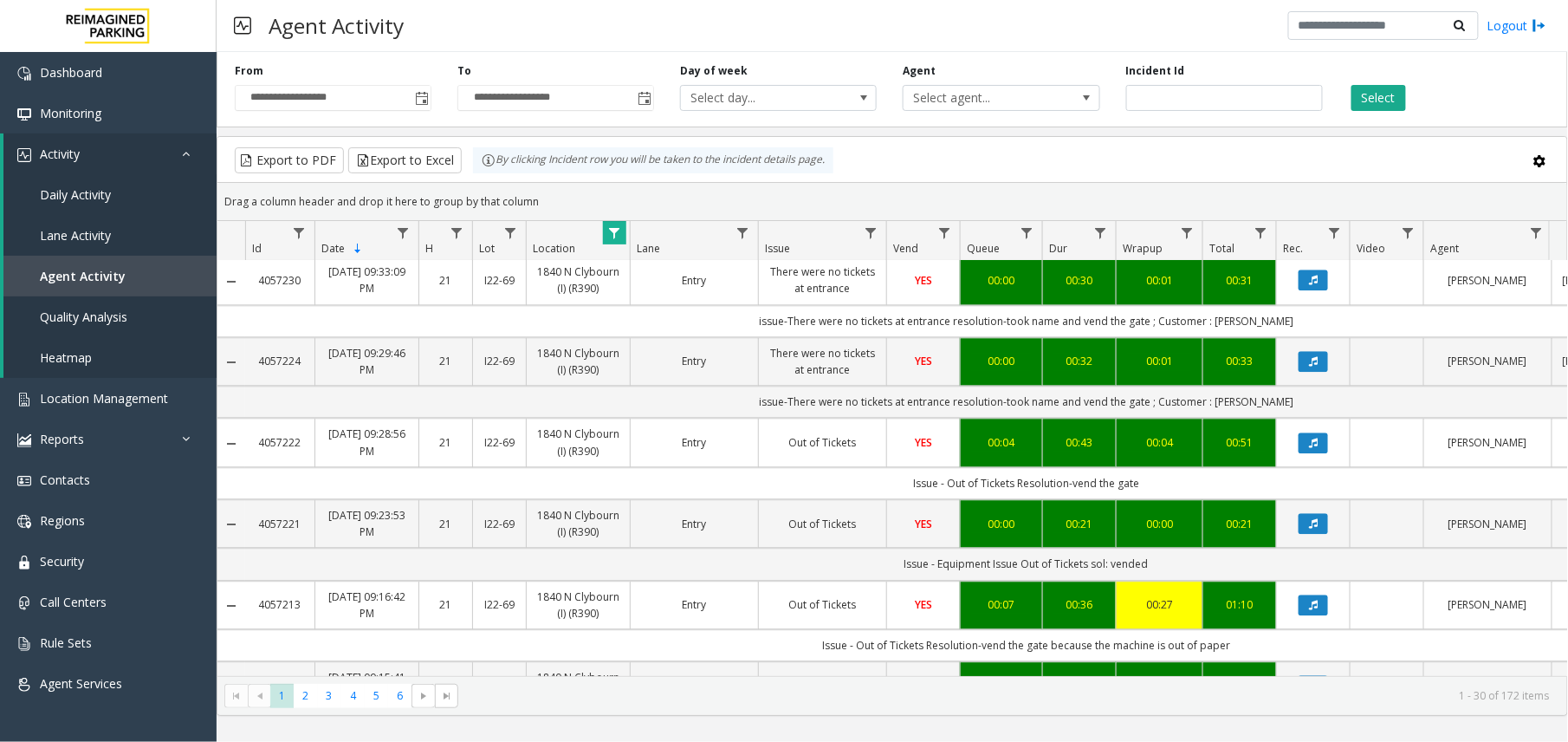
scroll to position [1502, 0]
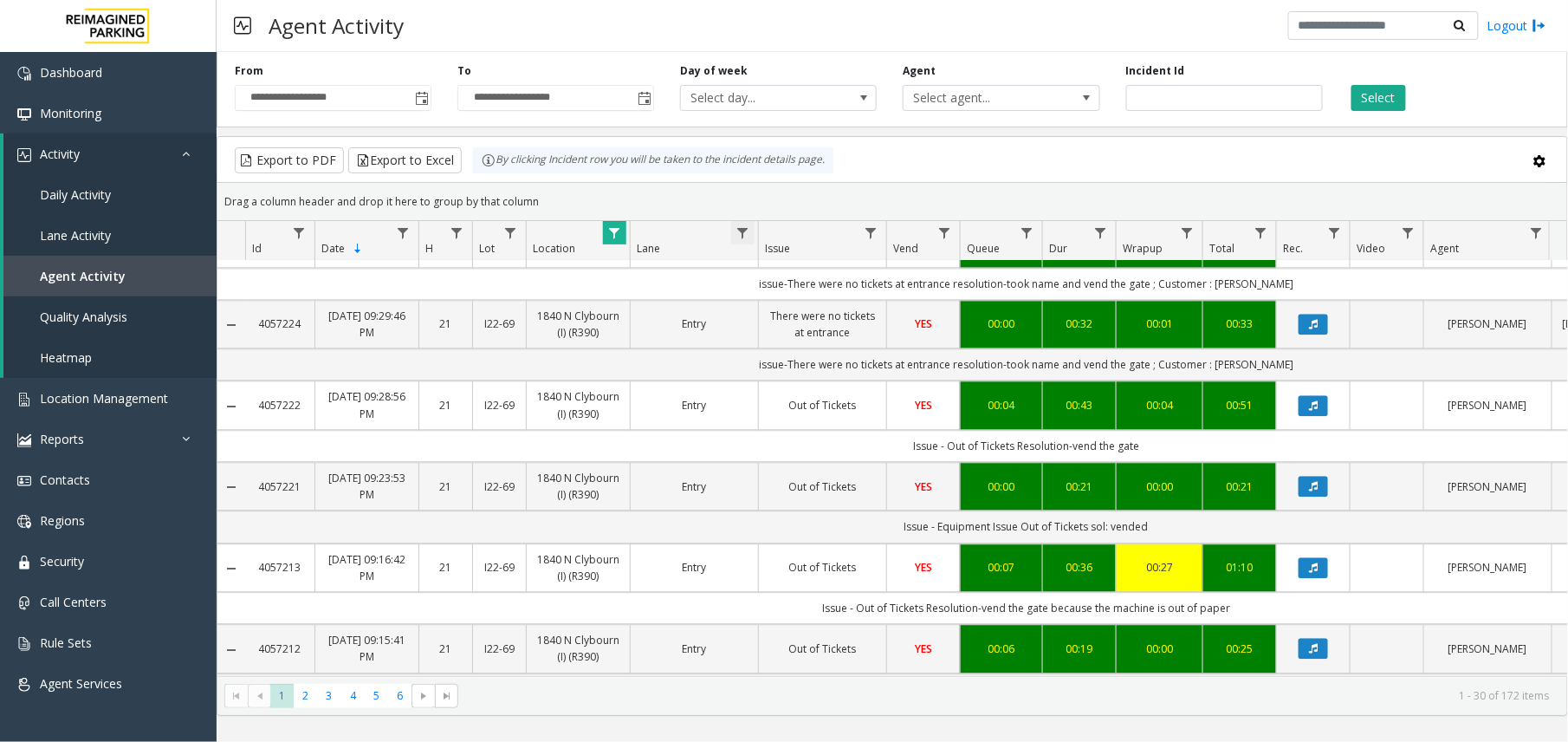
click at [744, 229] on span "Data table" at bounding box center [742, 232] width 14 height 14
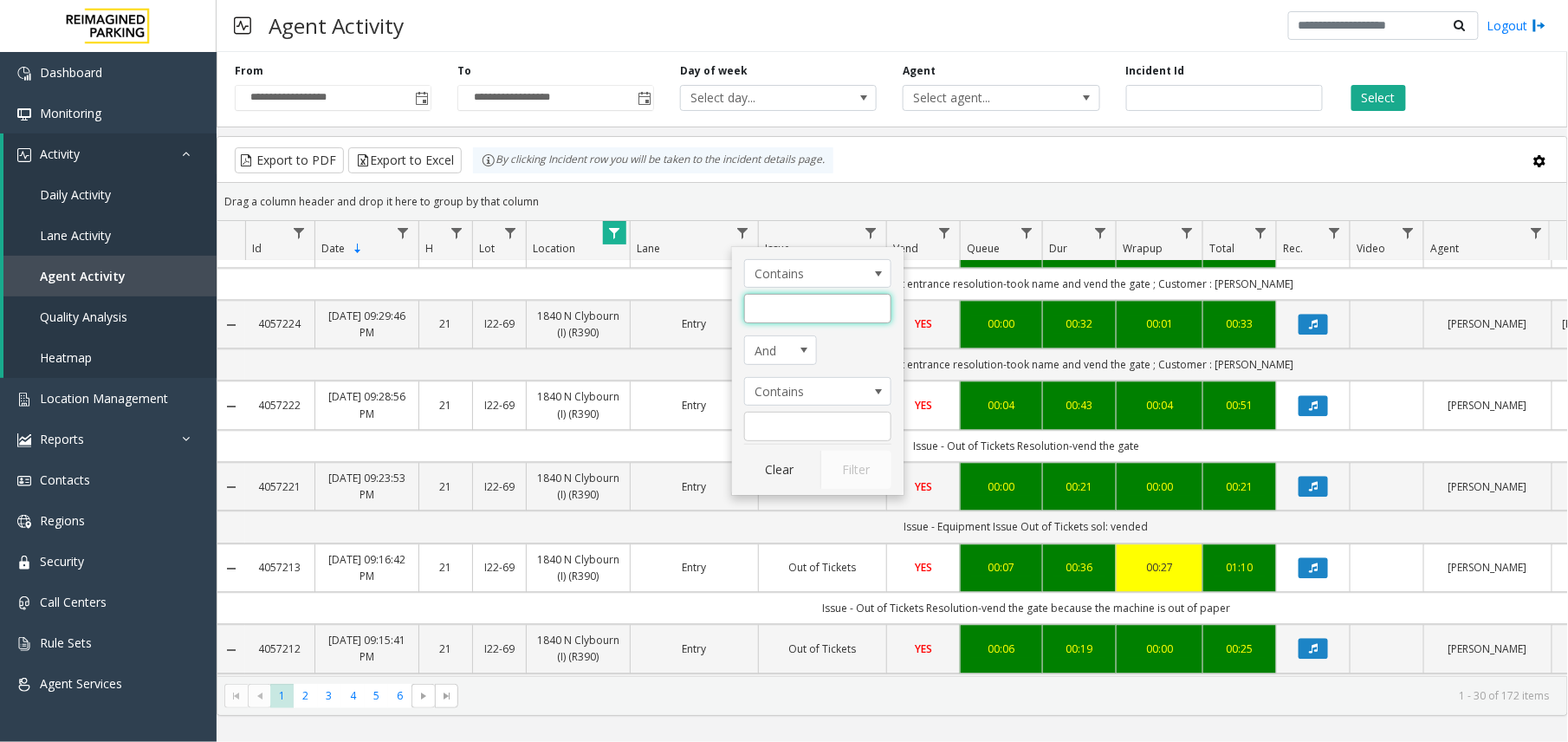
click at [776, 296] on input "Lane Filter" at bounding box center [818, 309] width 147 height 29
type input "*****"
click button "Filter" at bounding box center [856, 470] width 71 height 38
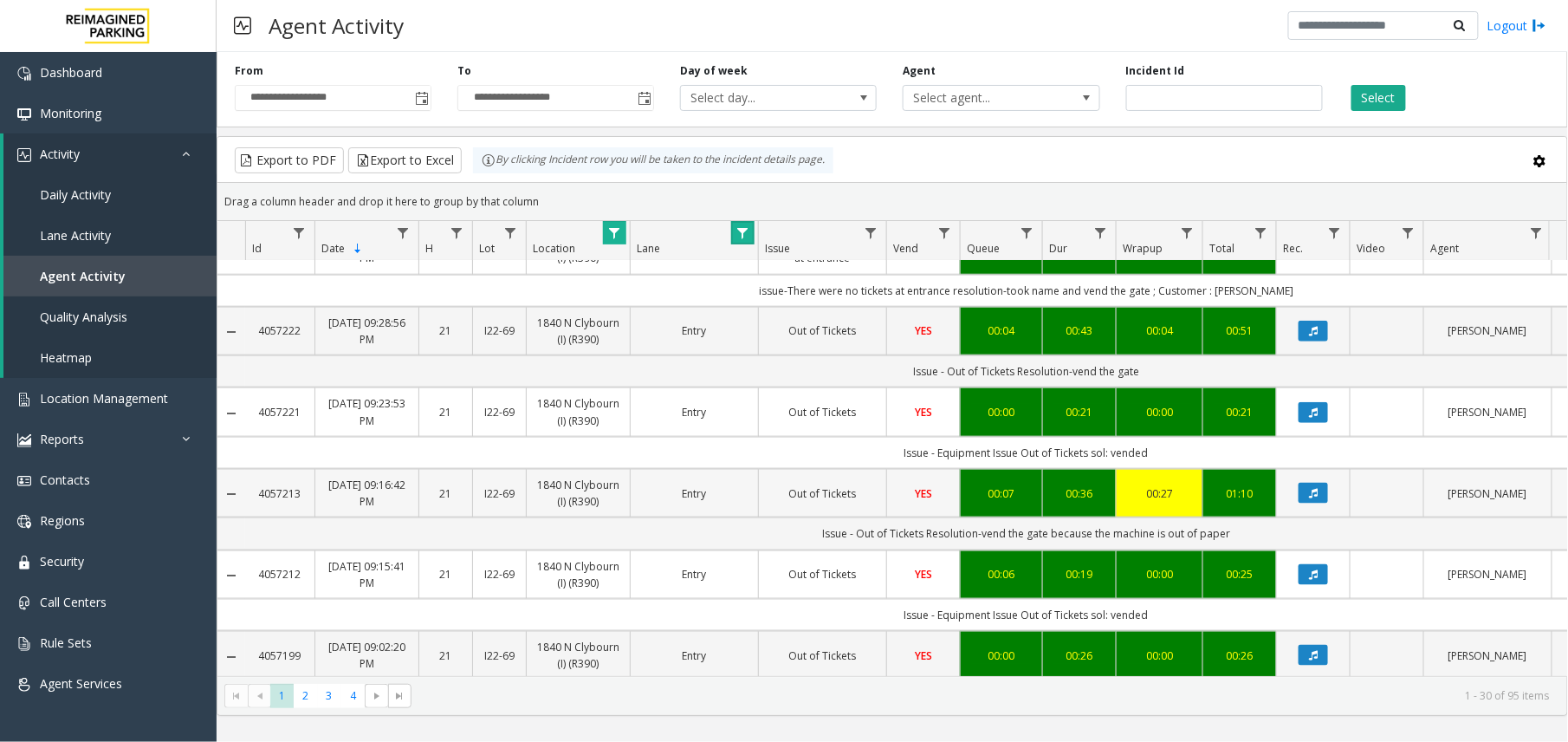
scroll to position [105, 0]
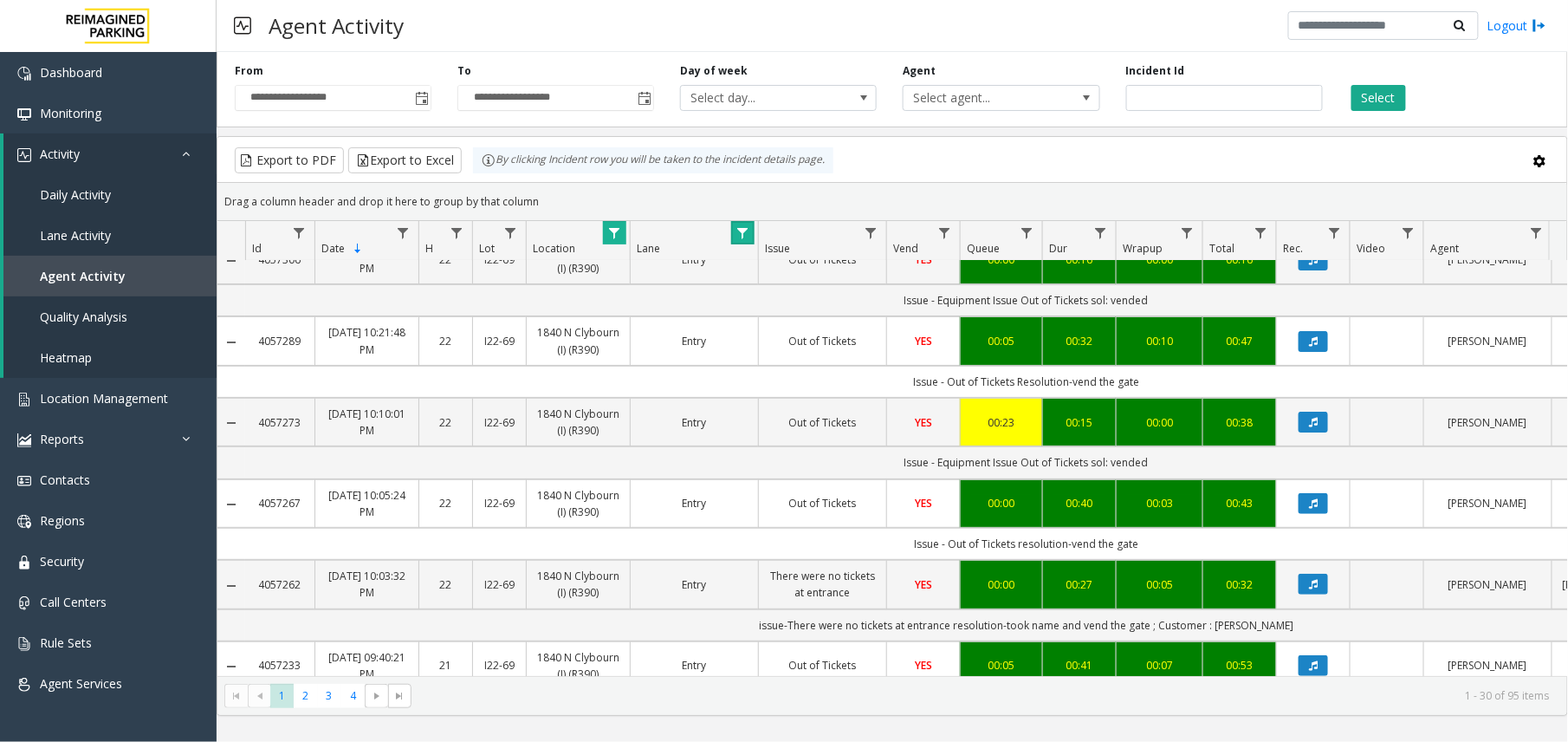
click at [744, 231] on span "Data table" at bounding box center [742, 232] width 14 height 14
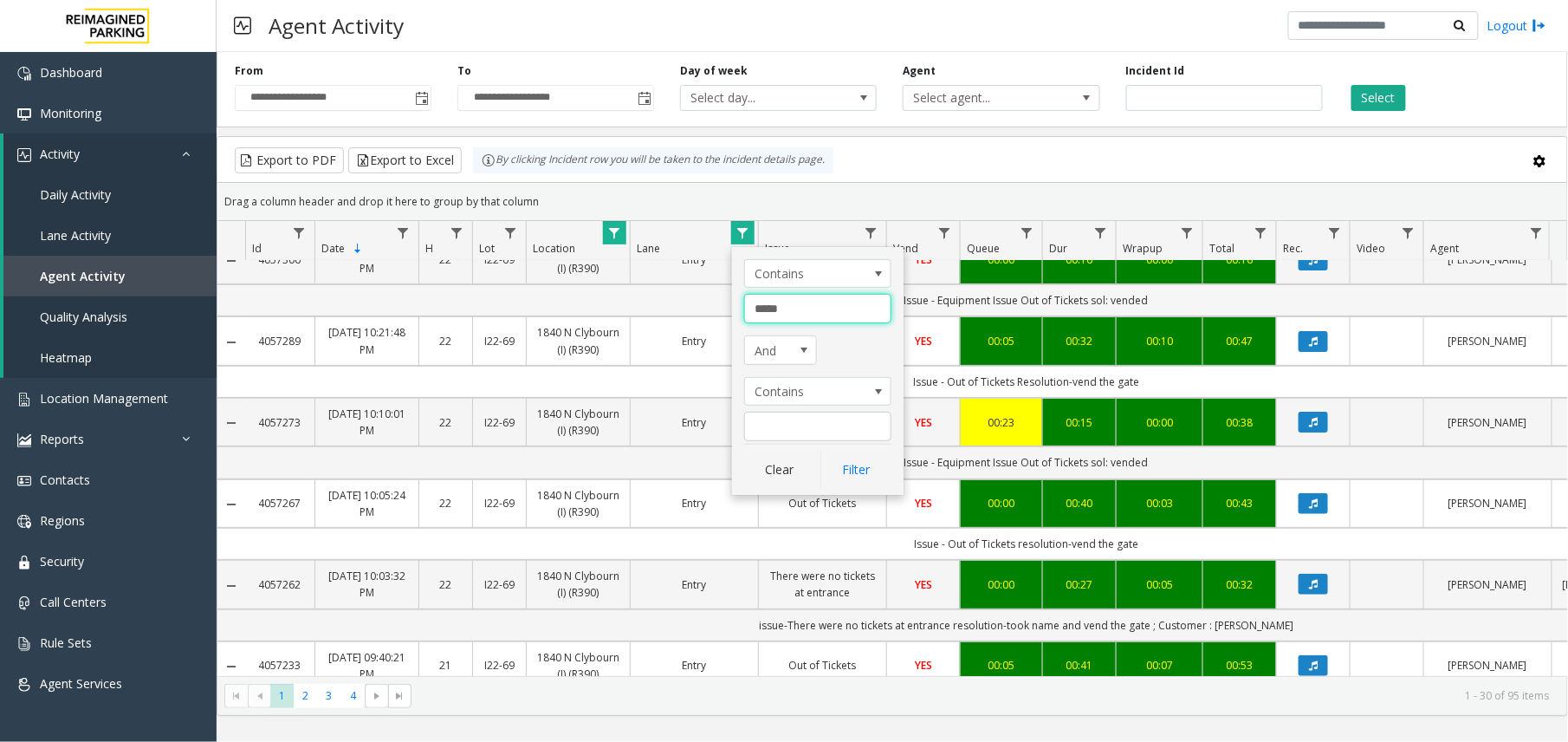
drag, startPoint x: 791, startPoint y: 305, endPoint x: 646, endPoint y: 298, distance: 145.2
click at [646, 298] on app-root "**********" at bounding box center [784, 371] width 1568 height 742
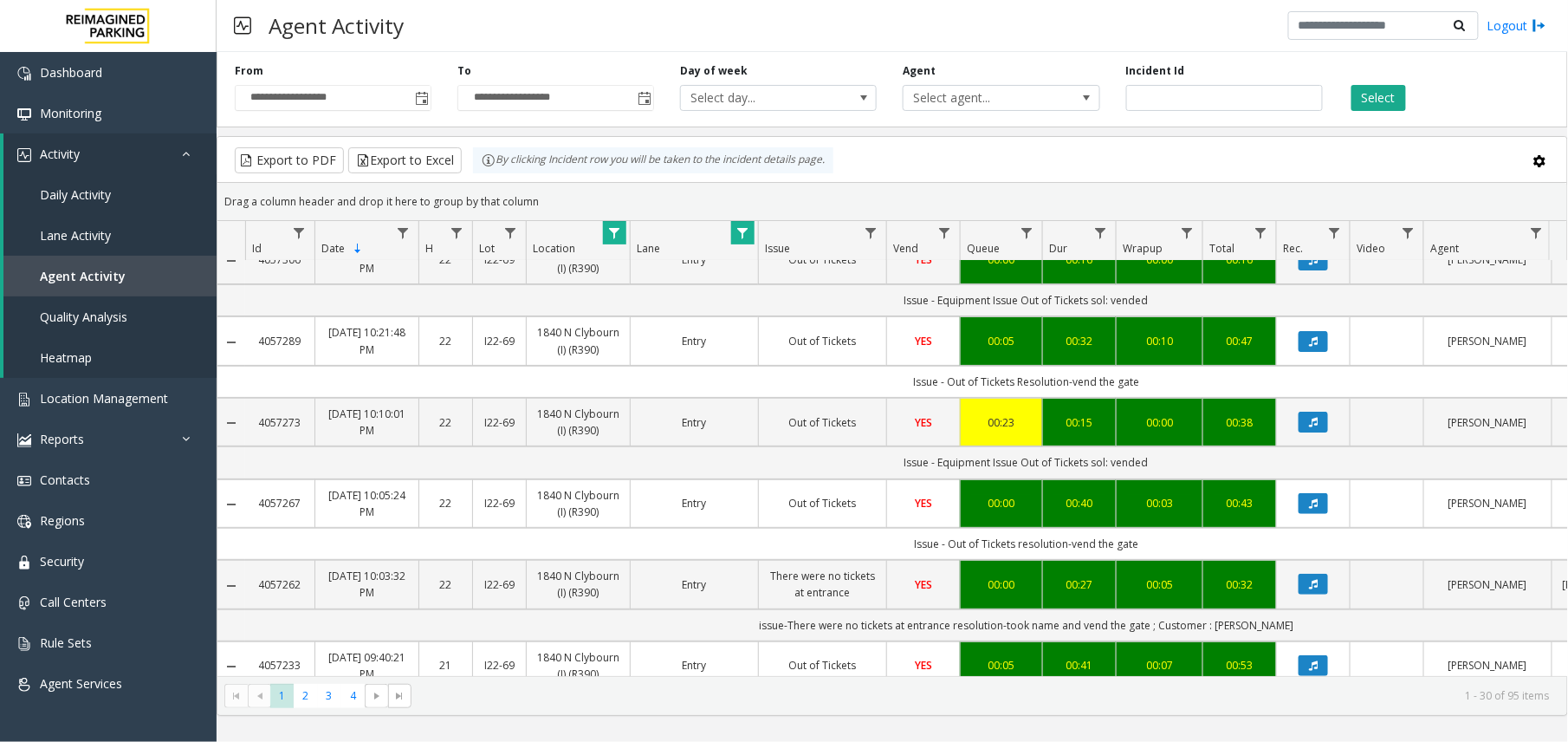
click at [739, 233] on span "Data table" at bounding box center [742, 232] width 14 height 14
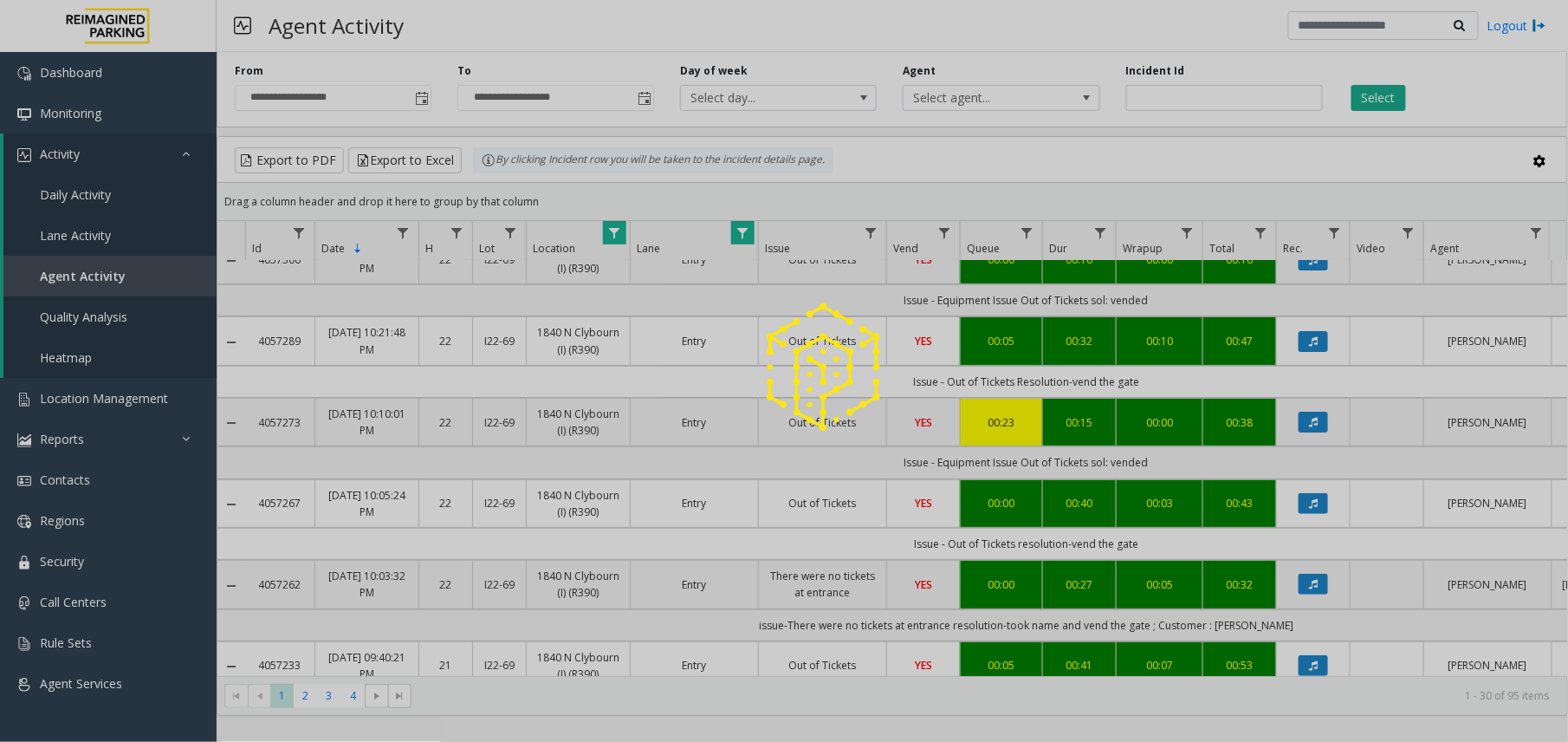
click at [744, 230] on div at bounding box center [784, 371] width 1568 height 742
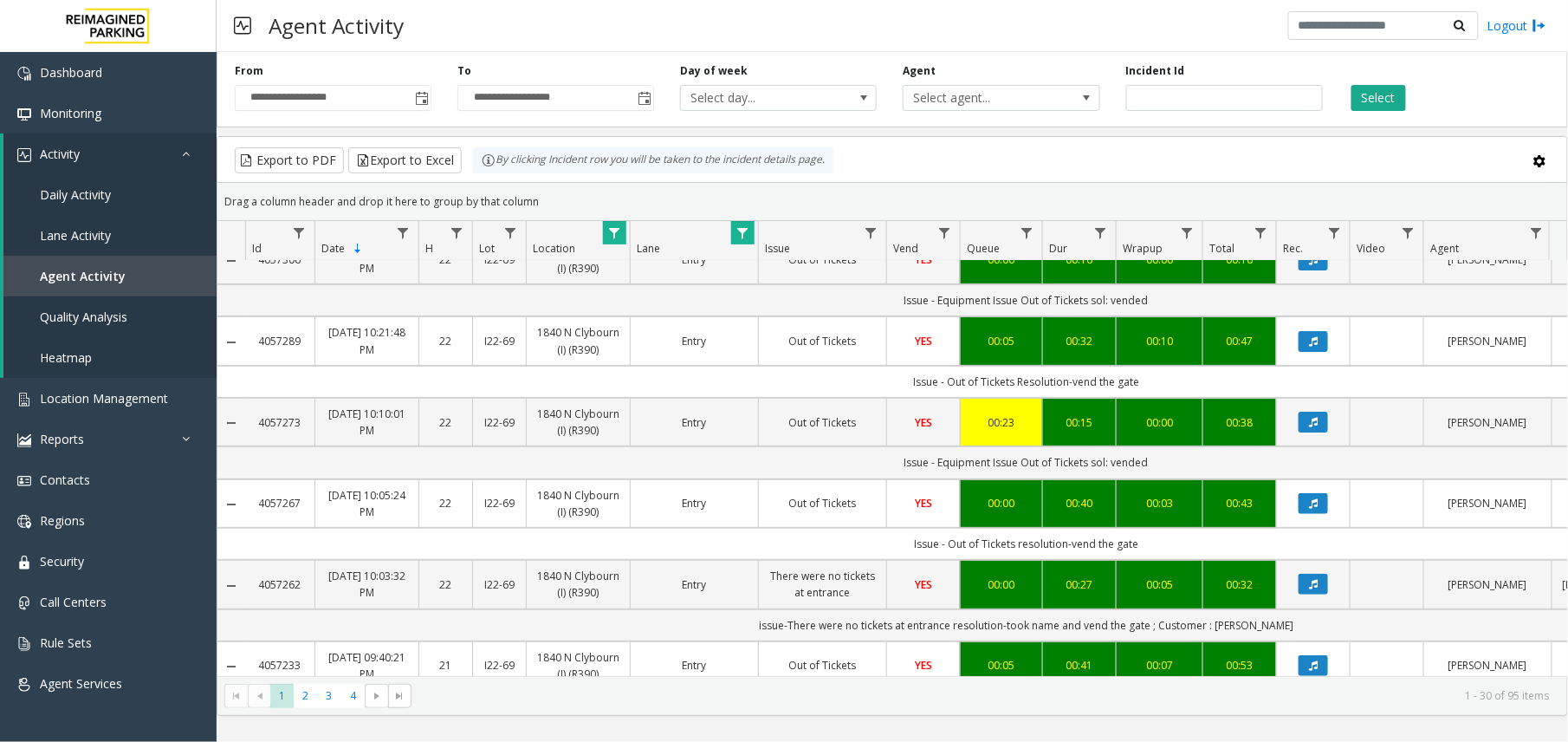
click at [744, 230] on span "Data table" at bounding box center [742, 232] width 14 height 14
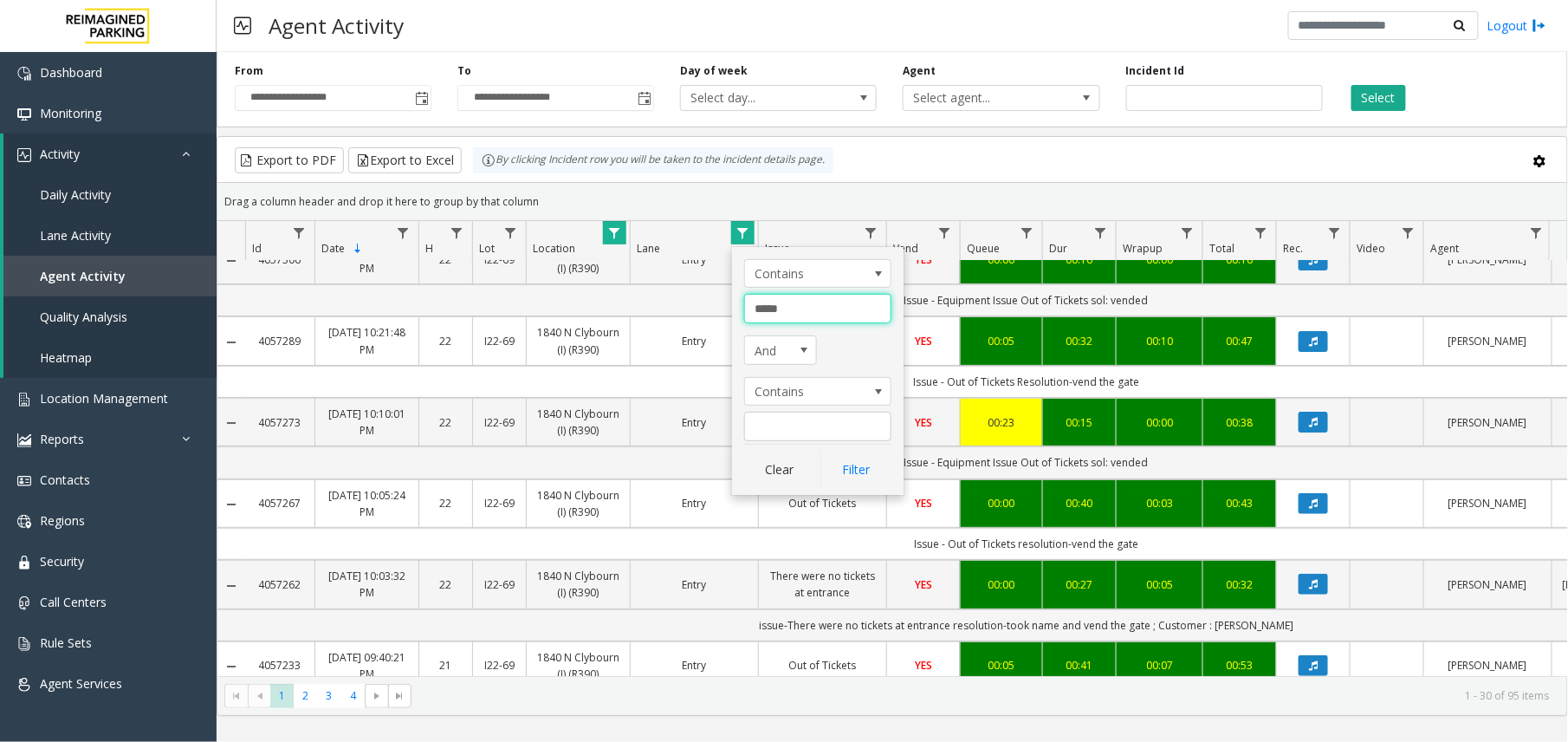
drag, startPoint x: 799, startPoint y: 315, endPoint x: 666, endPoint y: 306, distance: 133.3
click at [666, 306] on app-root "**********" at bounding box center [784, 371] width 1568 height 742
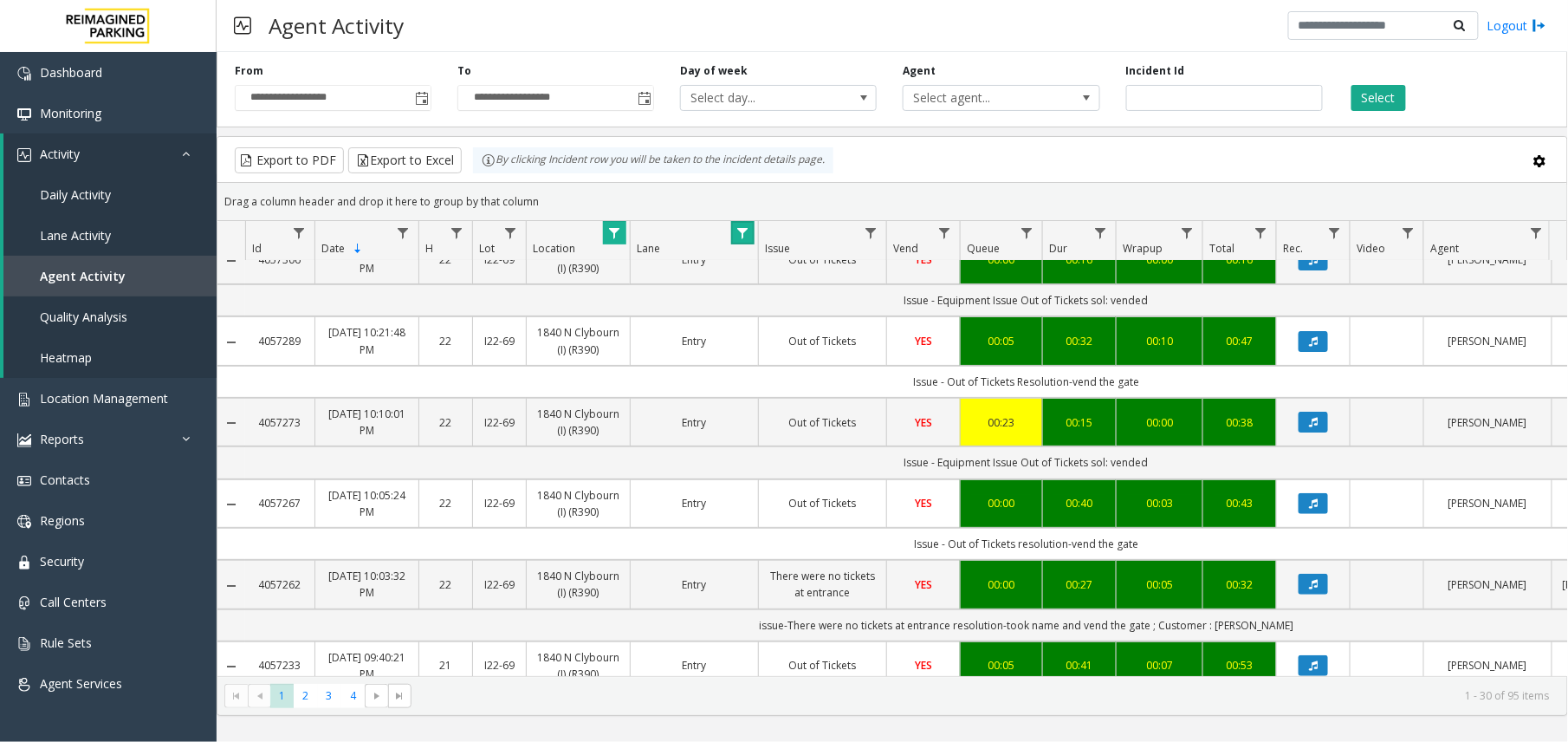
click at [753, 239] on link "Data table" at bounding box center [743, 232] width 24 height 24
click at [738, 229] on span "Data table" at bounding box center [742, 232] width 14 height 14
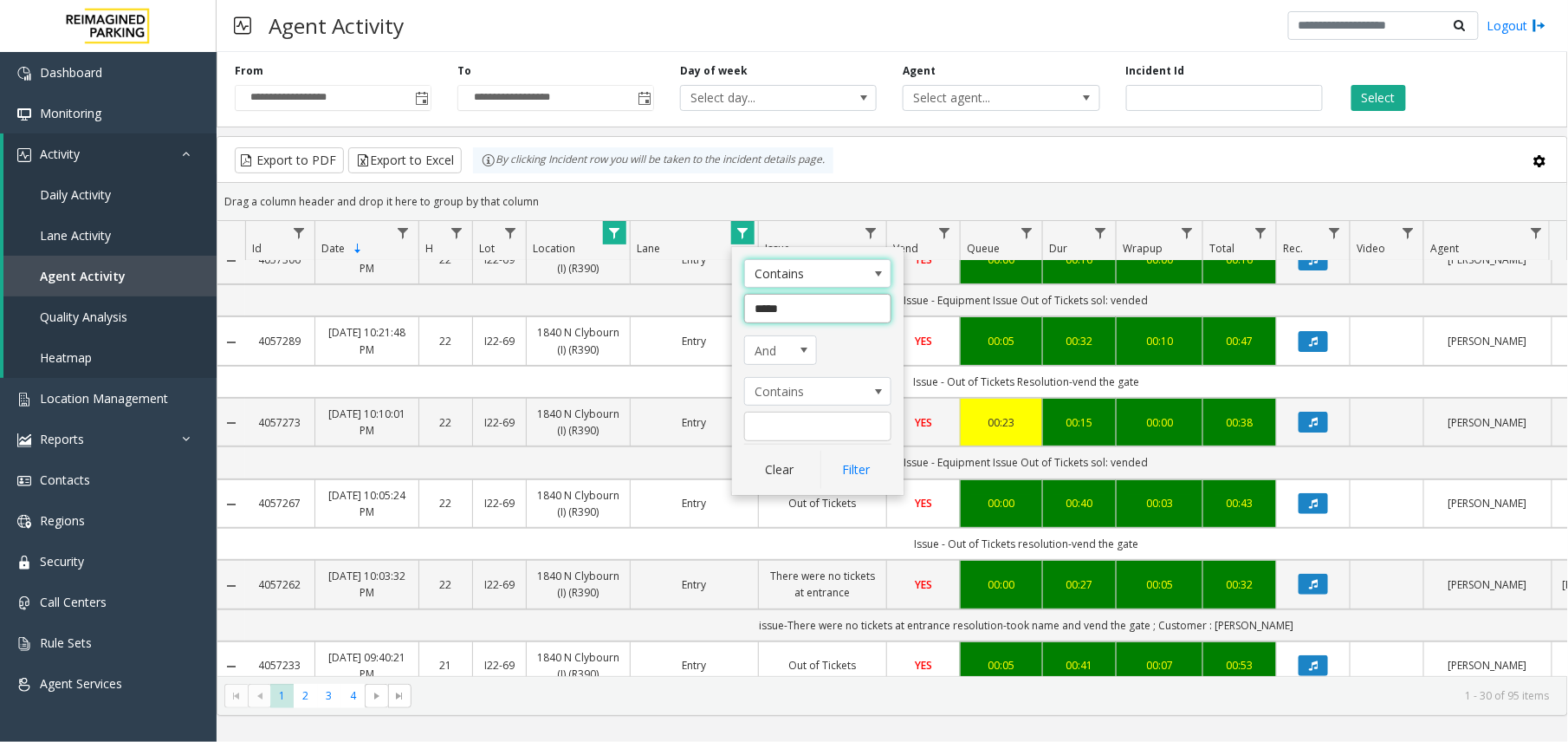
click at [774, 310] on input "*****" at bounding box center [818, 309] width 147 height 29
type input "****"
click at [858, 472] on button "Filter" at bounding box center [856, 470] width 71 height 38
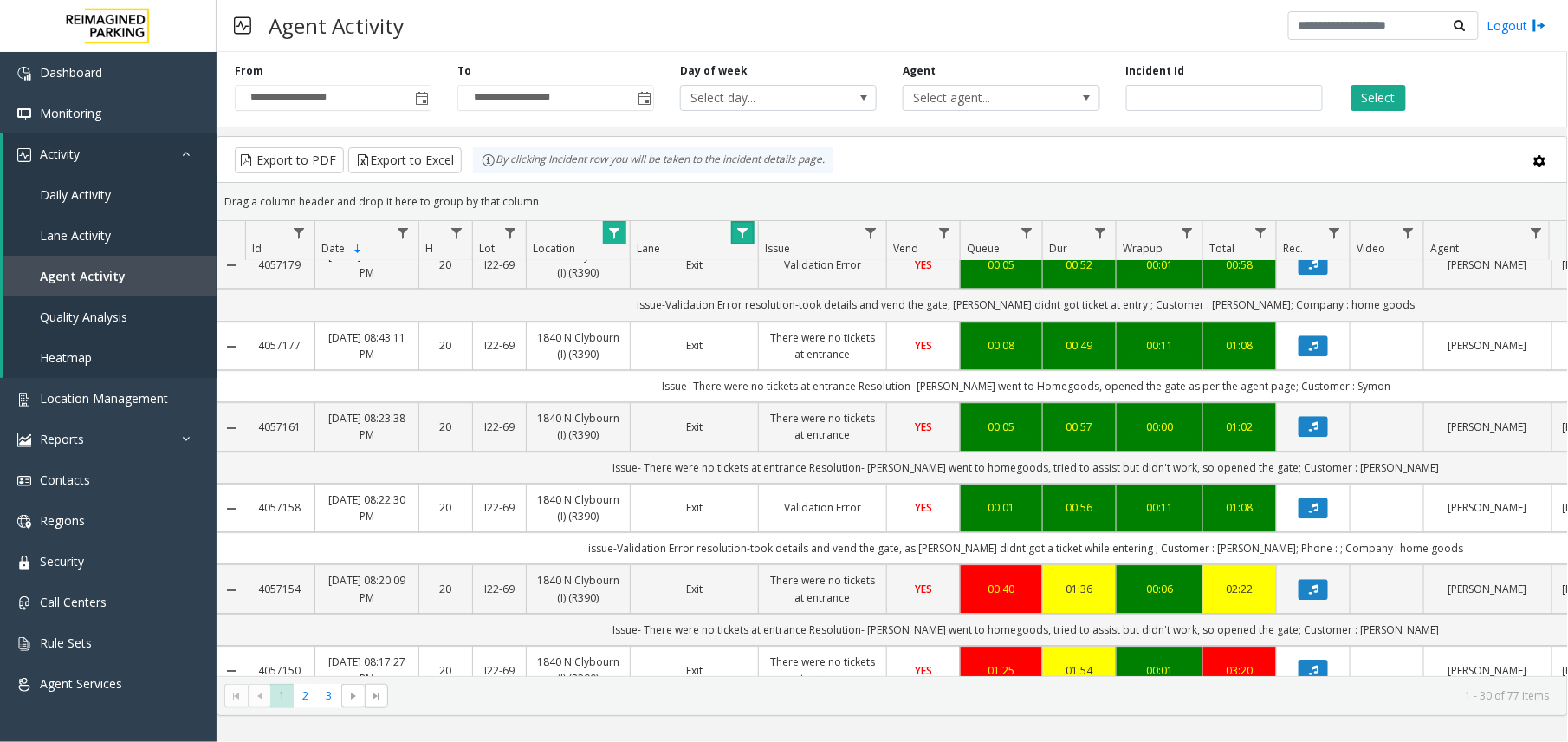
scroll to position [2071, 0]
